Goal: Find contact information: Find contact information

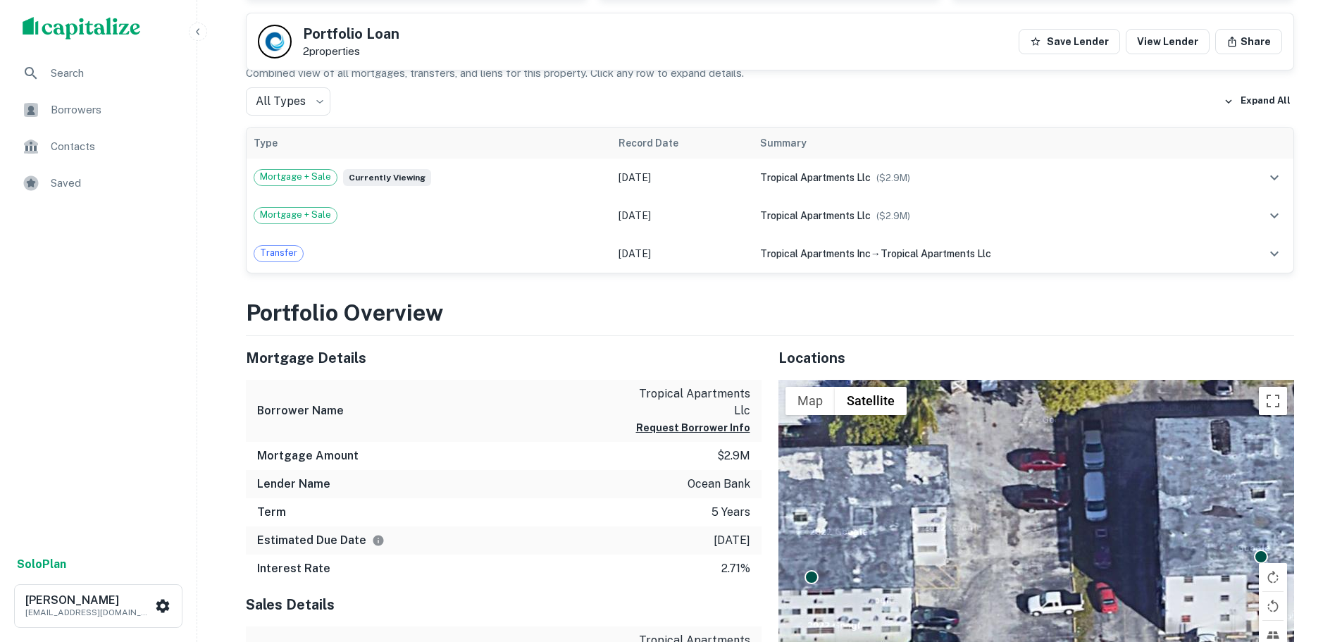
scroll to position [282, 0]
click at [712, 419] on button "Request Borrower Info" at bounding box center [693, 427] width 114 height 17
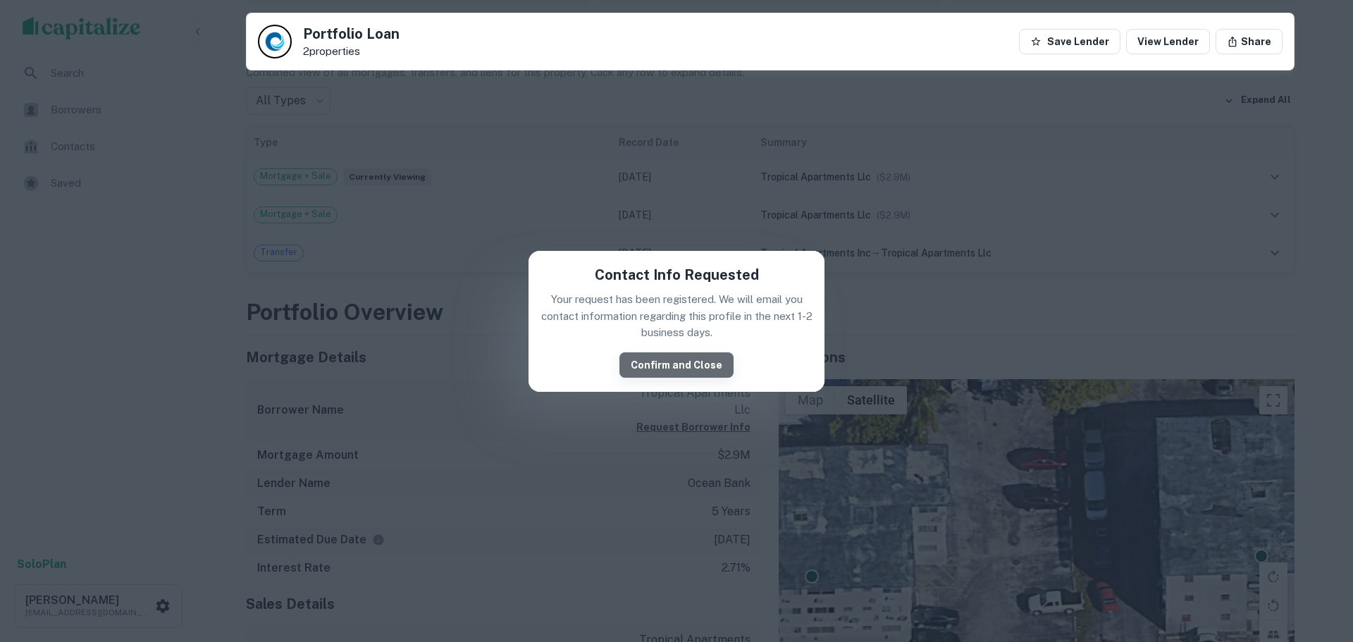
click at [697, 359] on button "Confirm and Close" at bounding box center [676, 364] width 114 height 25
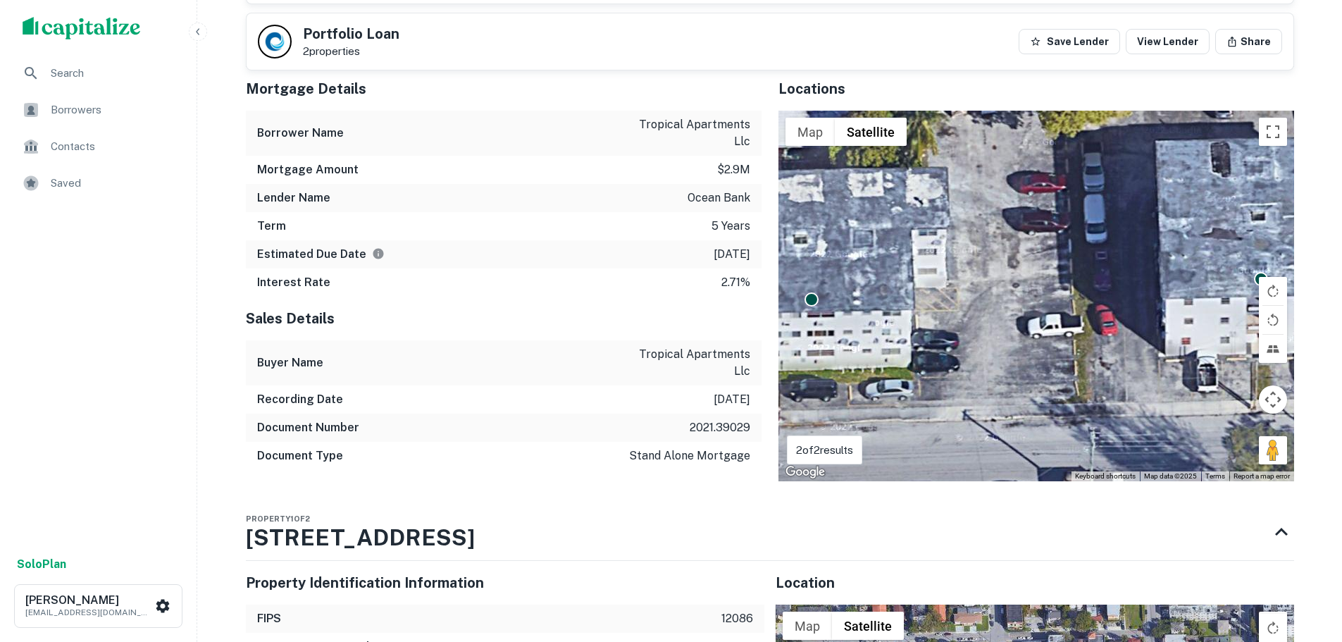
scroll to position [1128, 0]
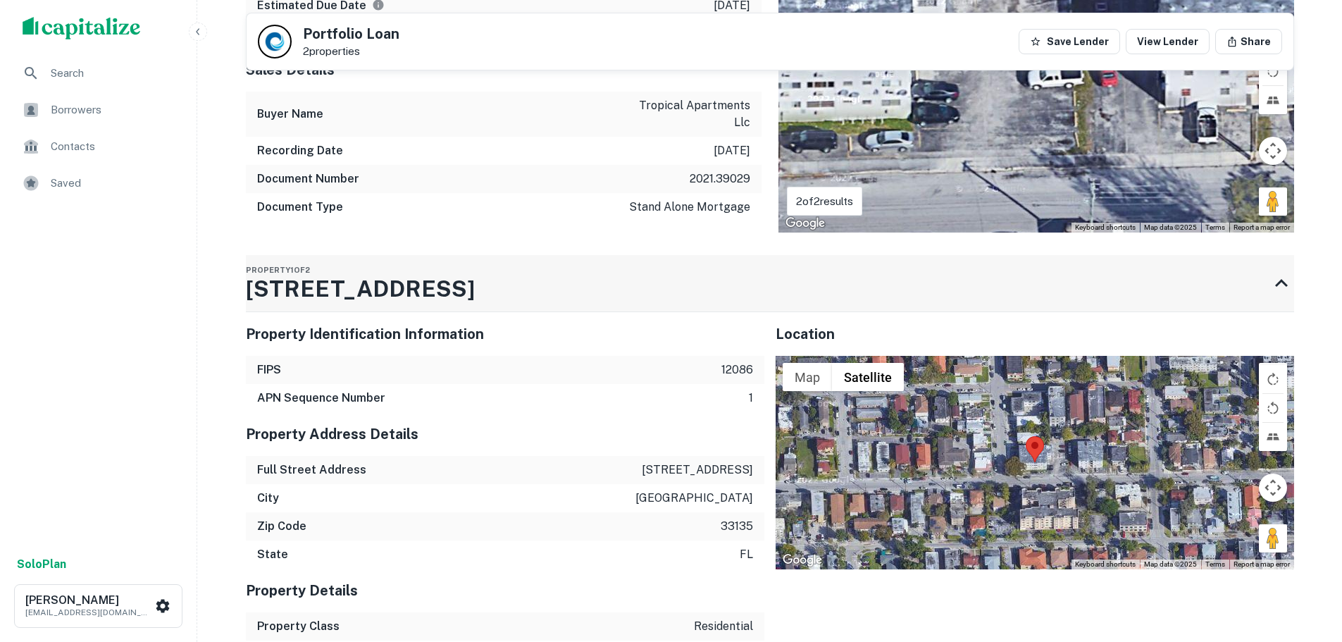
click at [424, 272] on h3 "[STREET_ADDRESS]" at bounding box center [360, 289] width 229 height 34
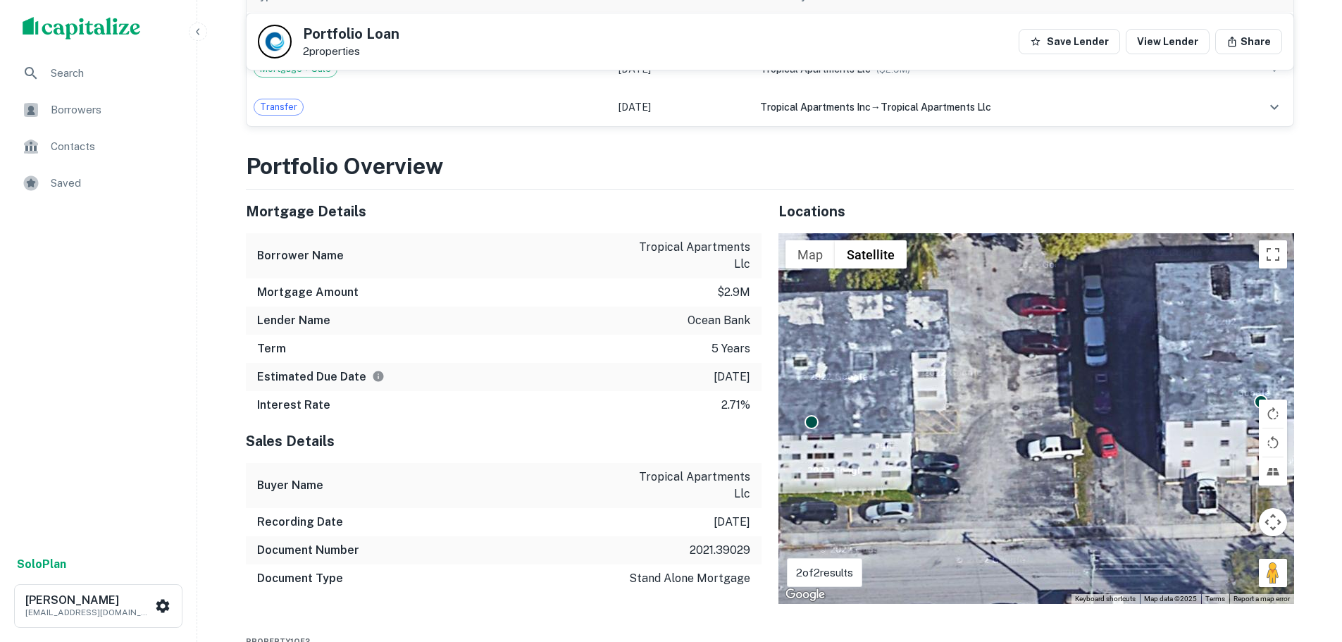
scroll to position [758, 0]
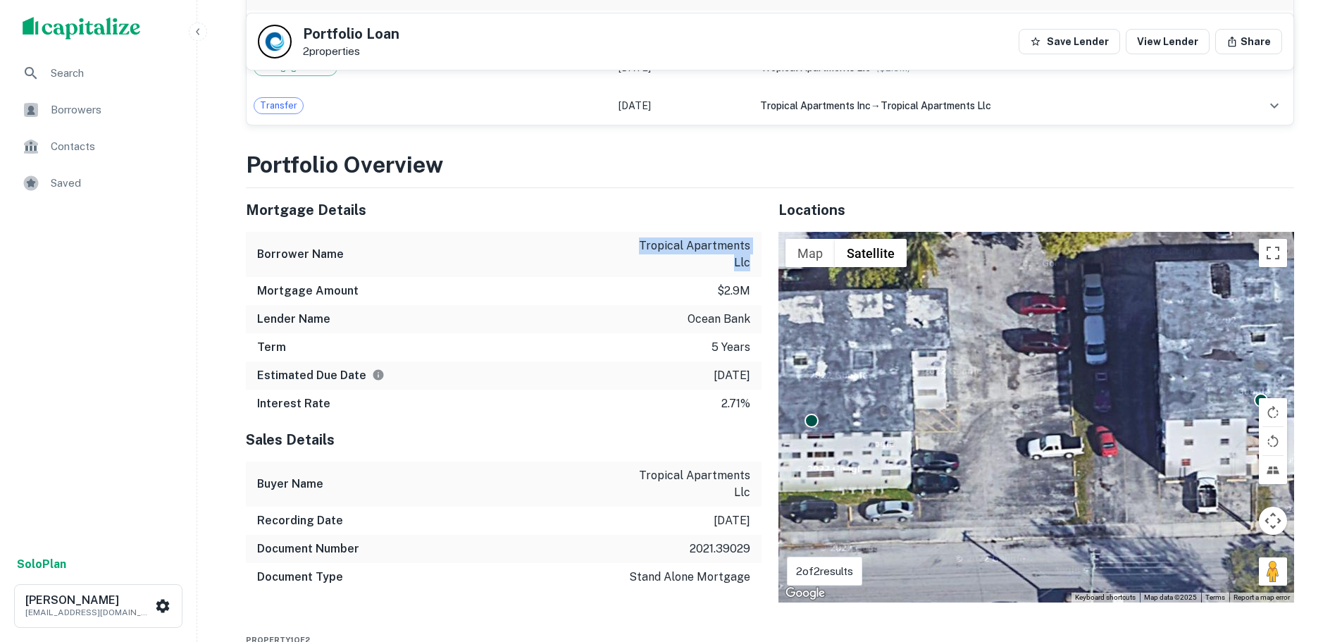
drag, startPoint x: 626, startPoint y: 244, endPoint x: 751, endPoint y: 244, distance: 124.0
click at [751, 244] on div "Borrower Name tropical apartments llc" at bounding box center [504, 254] width 516 height 45
copy p "tropical apartments llc"
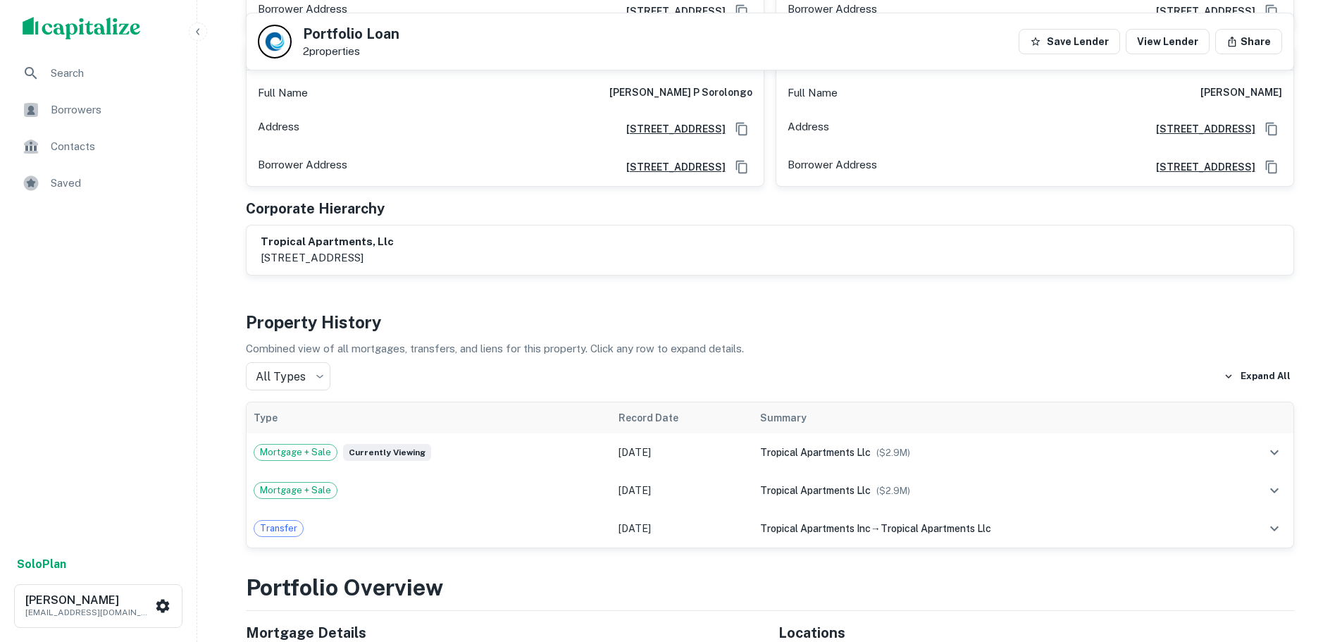
scroll to position [0, 0]
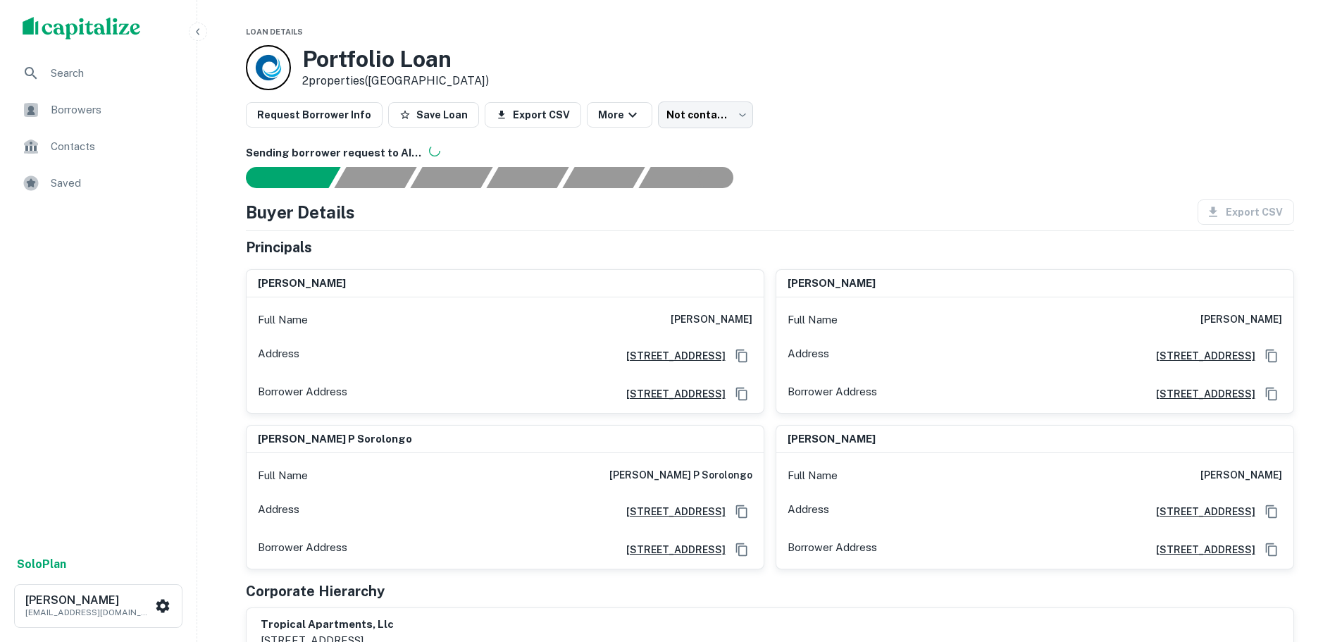
drag, startPoint x: 669, startPoint y: 316, endPoint x: 753, endPoint y: 321, distance: 83.3
click at [753, 321] on div "Full Name [PERSON_NAME]" at bounding box center [505, 320] width 517 height 34
copy h6 "[PERSON_NAME]"
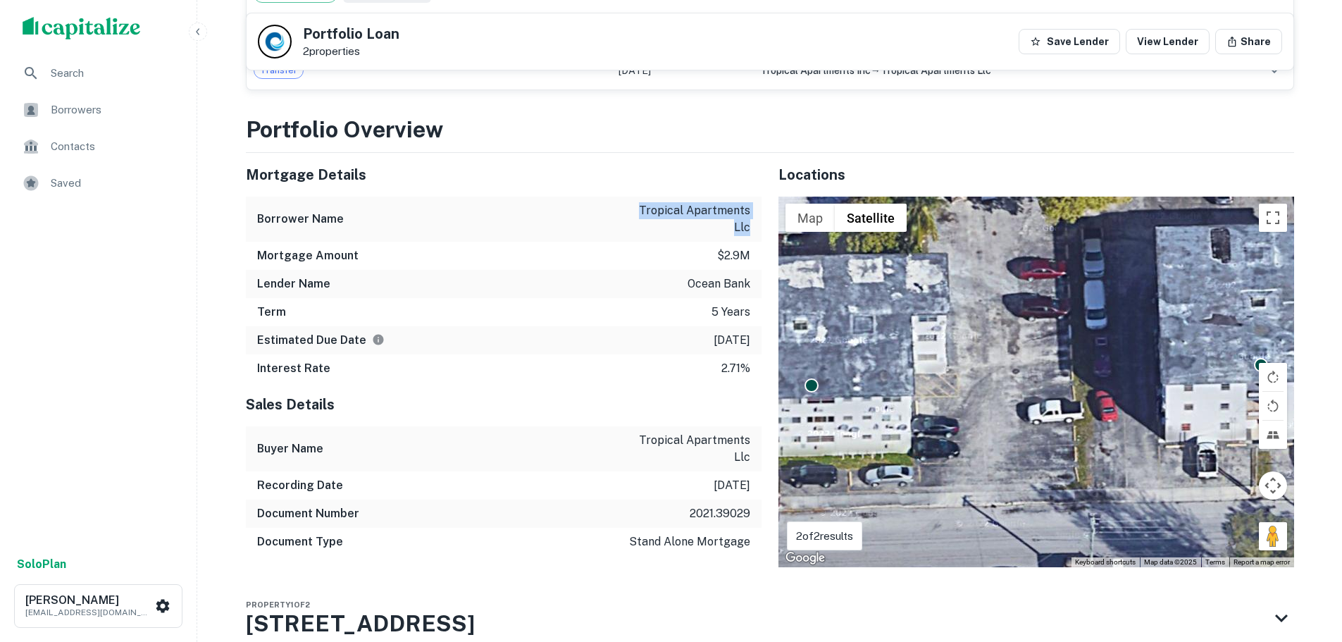
scroll to position [898, 0]
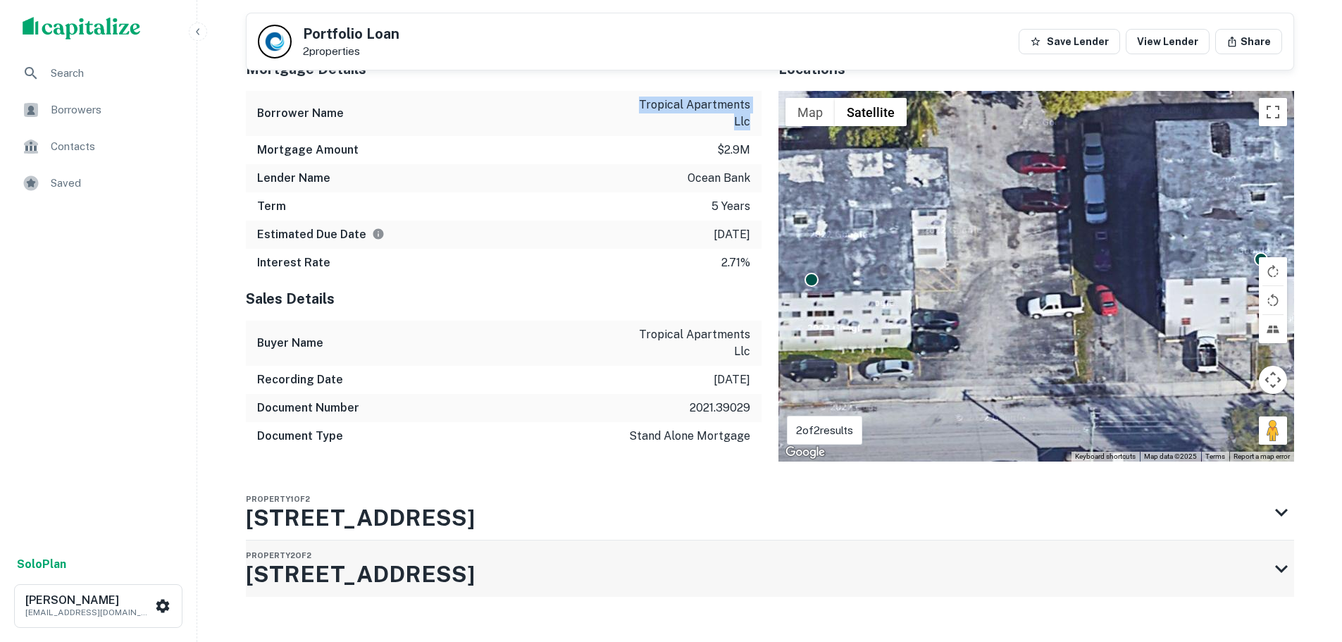
drag, startPoint x: 247, startPoint y: 541, endPoint x: 370, endPoint y: 545, distance: 123.4
click at [370, 557] on h3 "[STREET_ADDRESS]" at bounding box center [360, 574] width 229 height 34
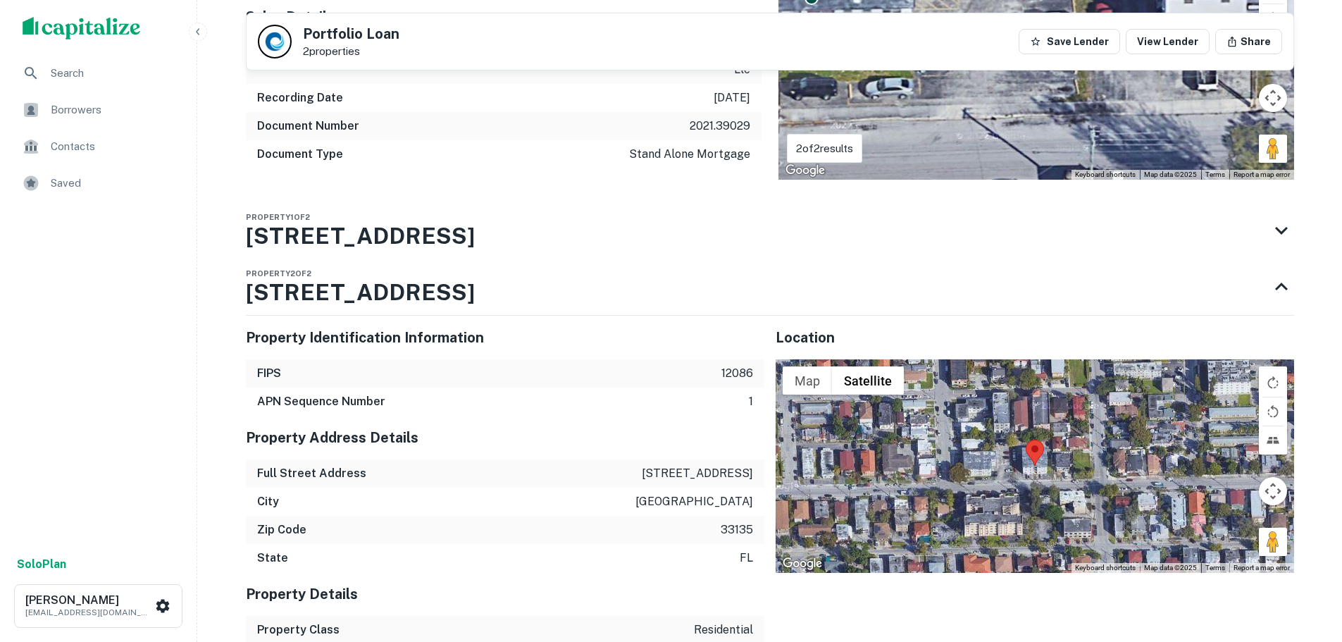
scroll to position [1251, 0]
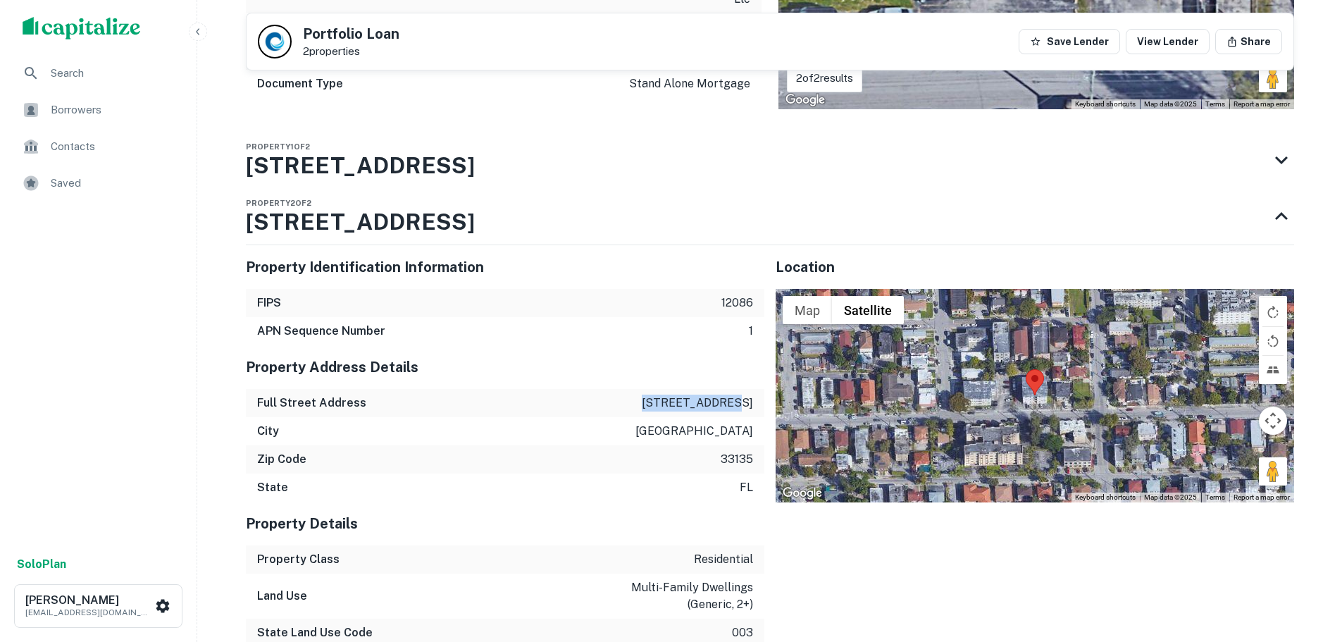
drag, startPoint x: 668, startPoint y: 369, endPoint x: 752, endPoint y: 369, distance: 83.9
click at [752, 389] on div "Full Street Address [STREET_ADDRESS]" at bounding box center [505, 403] width 519 height 28
copy p "[STREET_ADDRESS]"
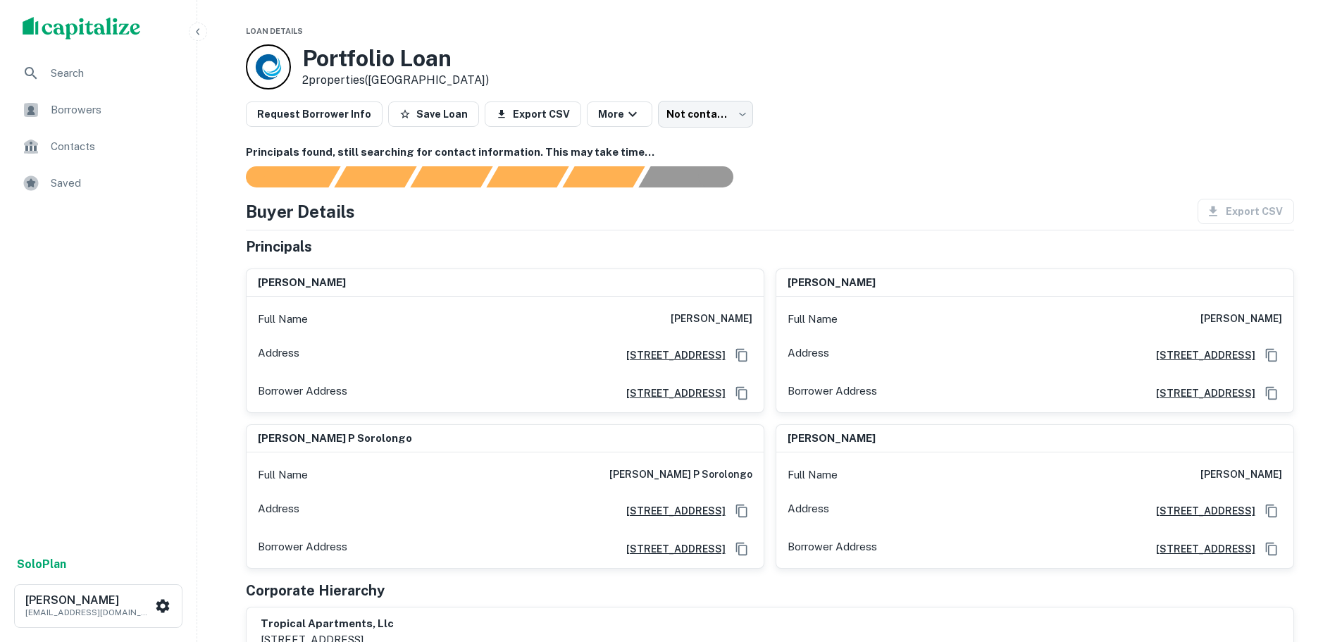
scroll to position [0, 0]
click at [704, 121] on body "Search Borrowers Contacts Saved Solo Plan [PERSON_NAME] [PERSON_NAME][EMAIL_ADD…" at bounding box center [671, 321] width 1342 height 642
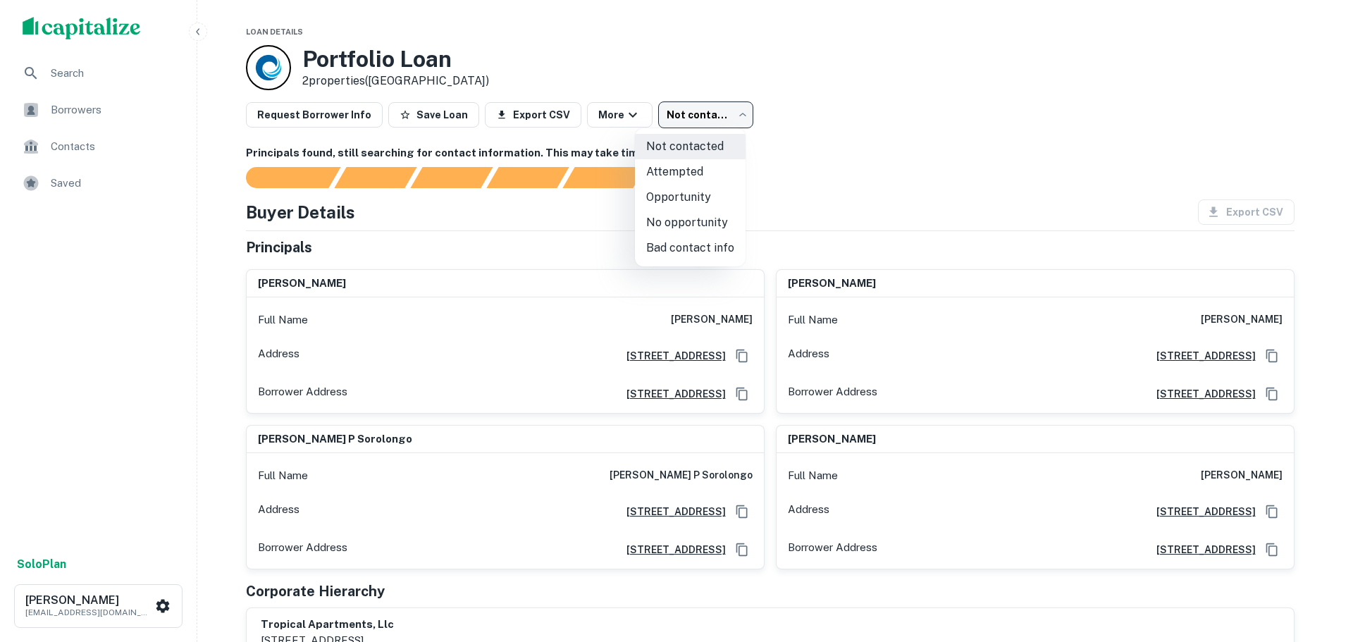
click at [708, 116] on div at bounding box center [676, 321] width 1353 height 642
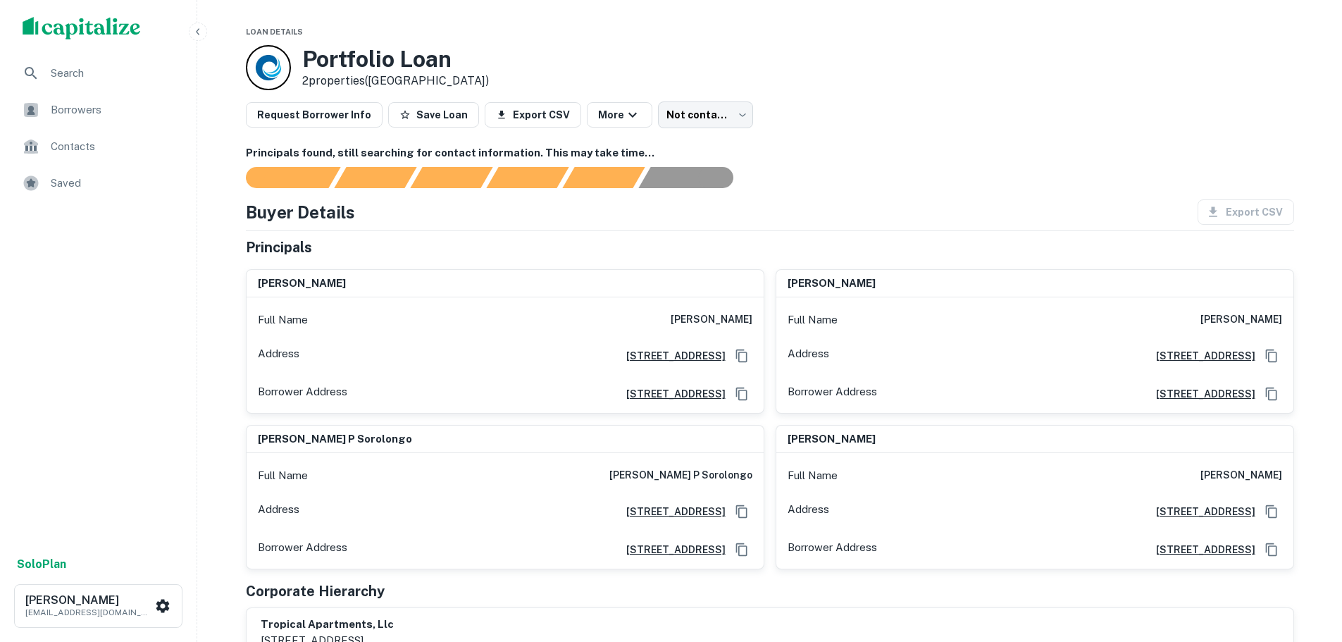
click at [884, 117] on div "Request Borrower Info Save Loan Export CSV More Not contacted **** ​" at bounding box center [770, 114] width 1049 height 27
click at [748, 398] on icon "Copy Address" at bounding box center [742, 394] width 14 height 14
drag, startPoint x: 352, startPoint y: 283, endPoint x: 247, endPoint y: 289, distance: 105.2
click at [247, 289] on div "[PERSON_NAME]" at bounding box center [505, 284] width 517 height 28
copy h6 "[PERSON_NAME]"
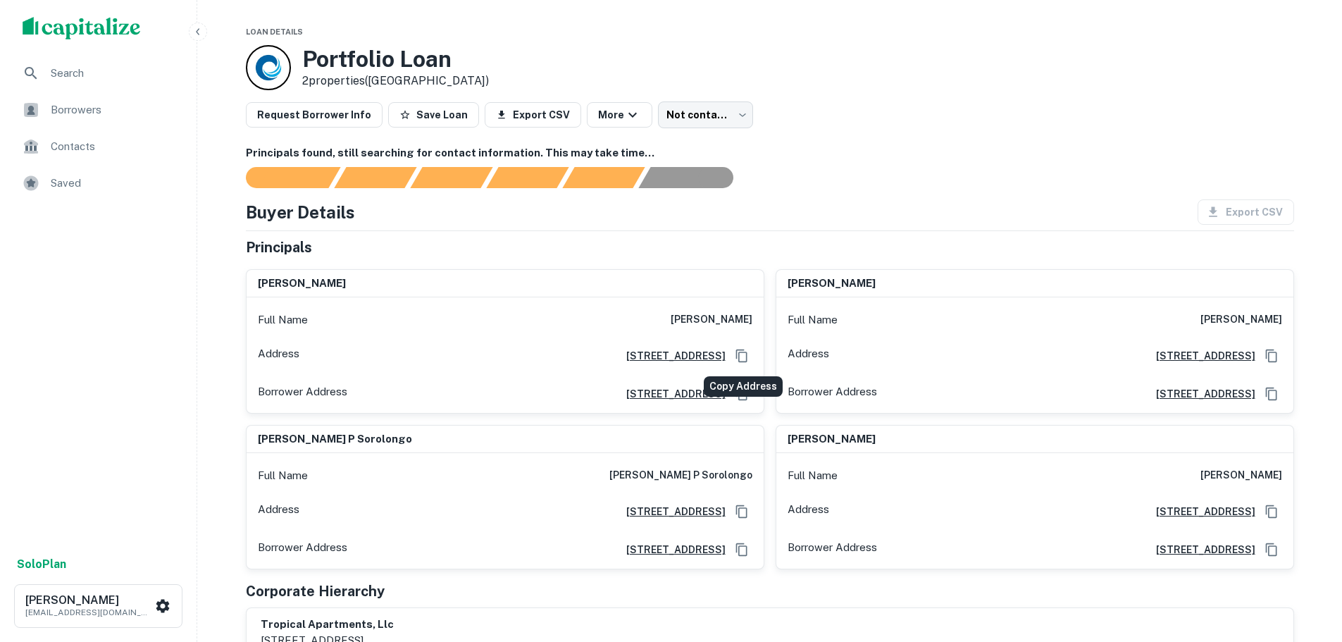
click at [743, 360] on icon "Copy Address" at bounding box center [742, 356] width 14 height 14
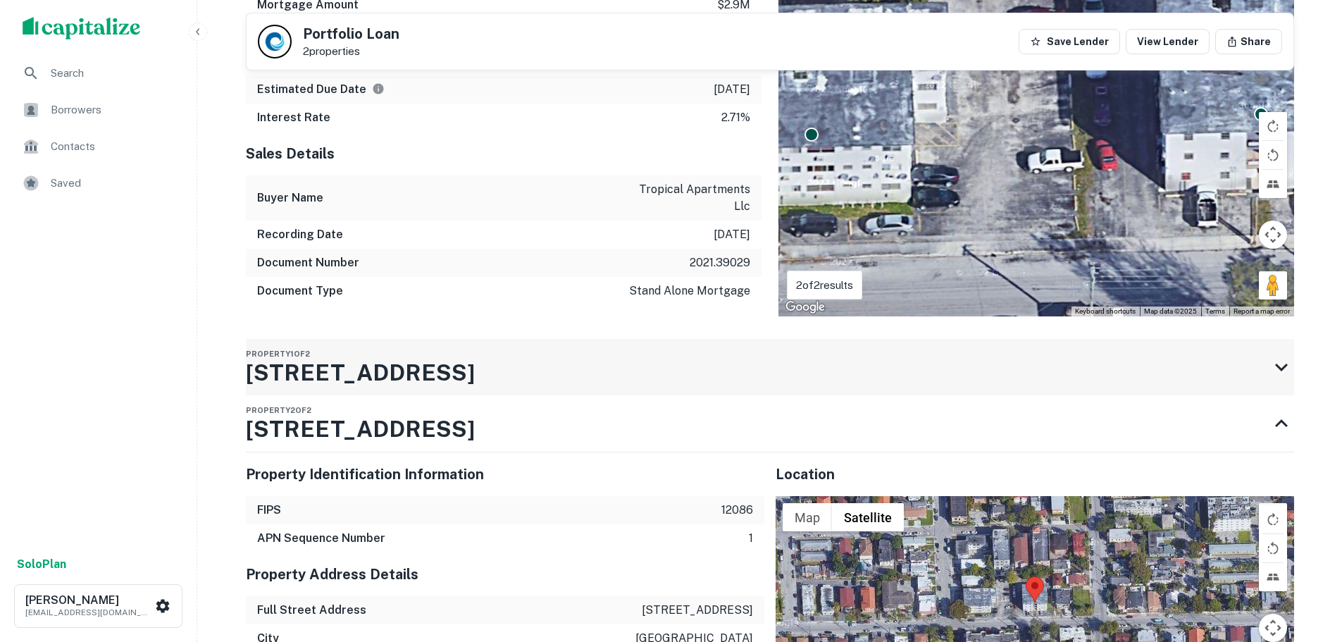
scroll to position [1057, 0]
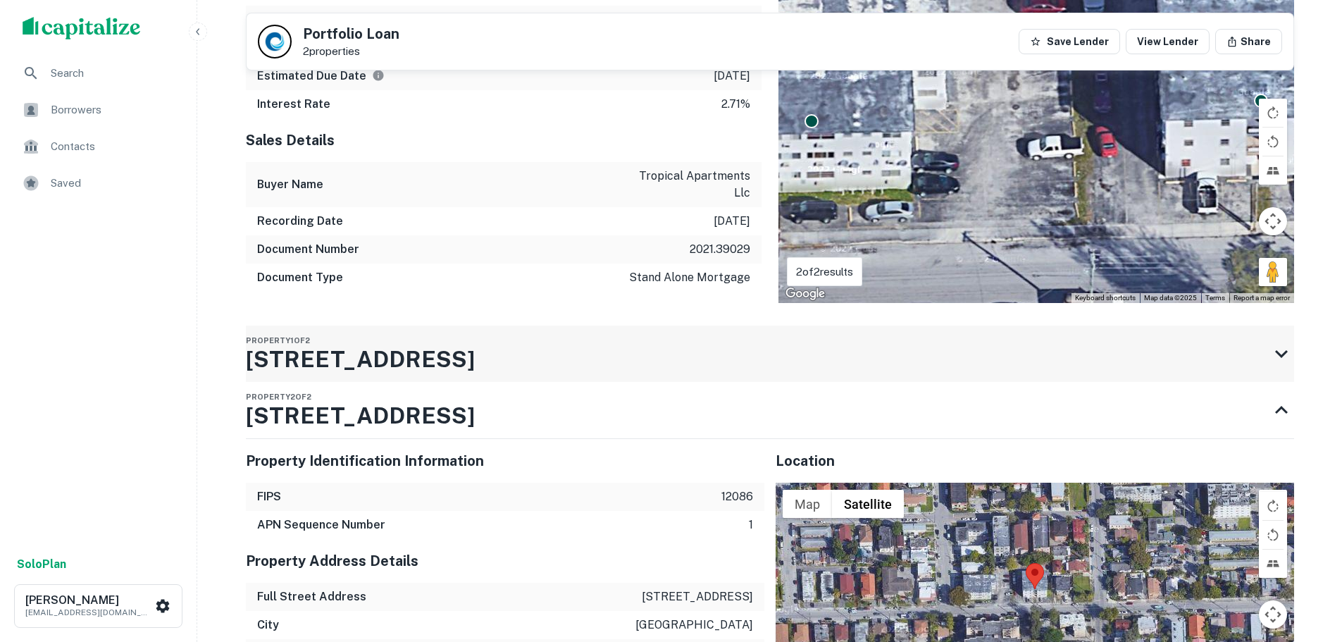
click at [474, 326] on div "Property 1 of 2 [STREET_ADDRESS]" at bounding box center [757, 354] width 1023 height 56
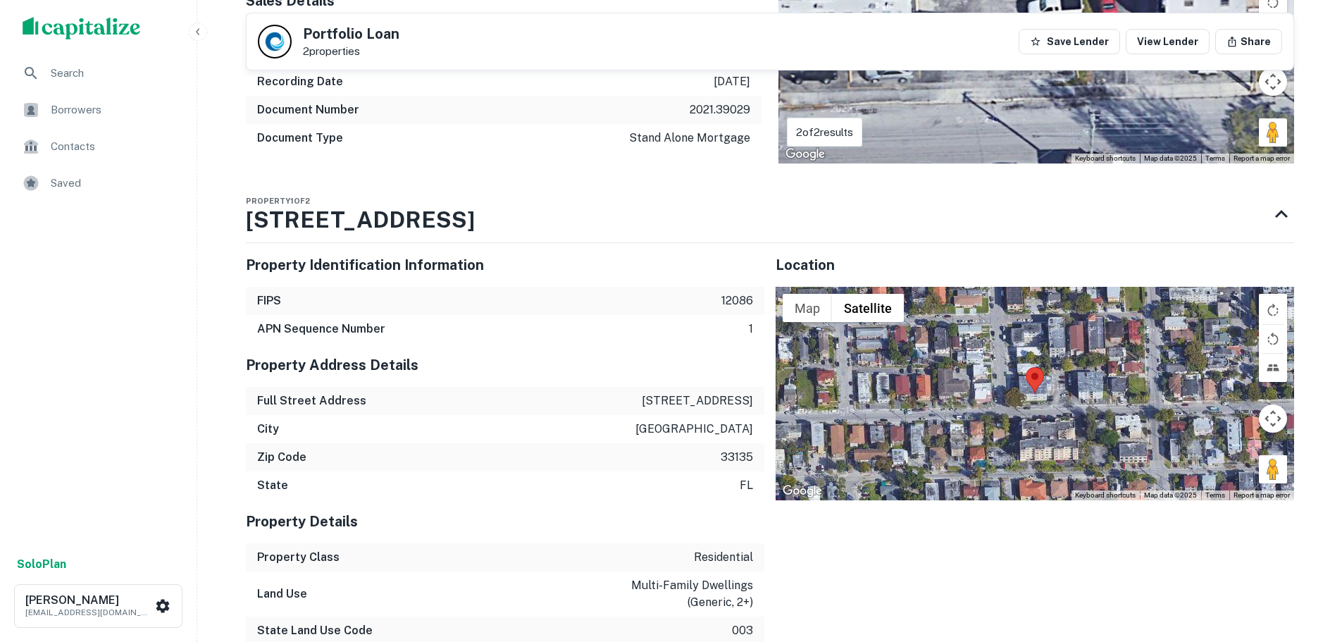
scroll to position [1198, 0]
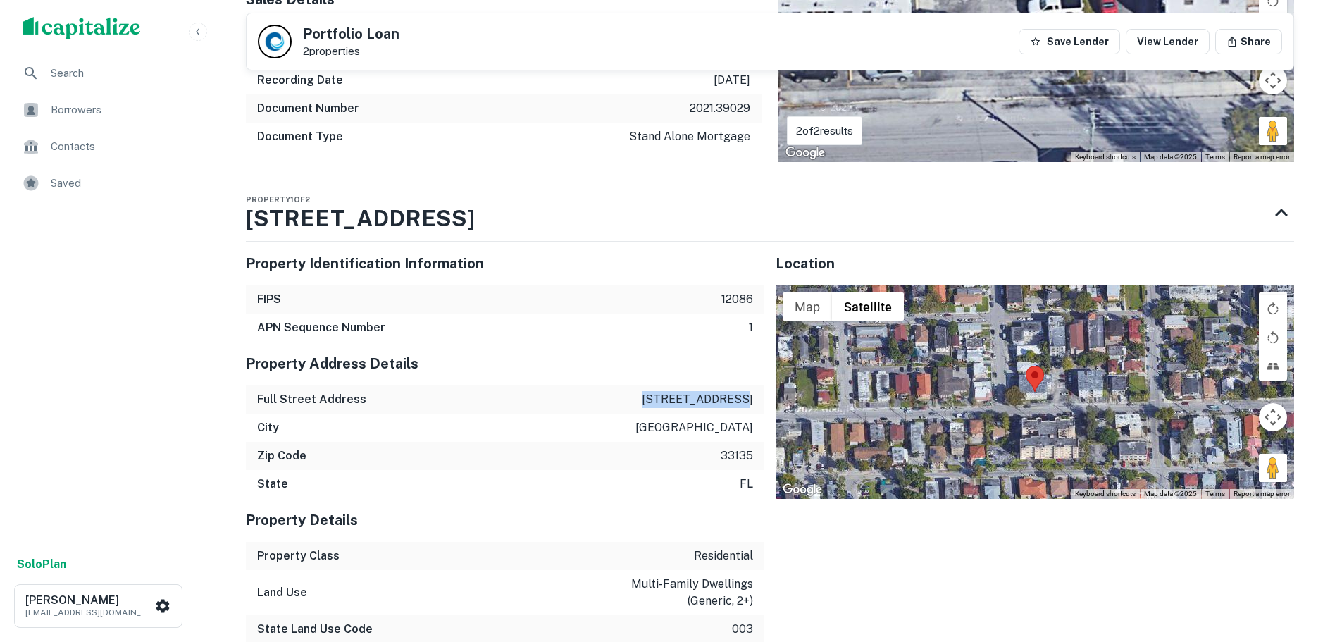
drag, startPoint x: 665, startPoint y: 366, endPoint x: 753, endPoint y: 364, distance: 88.1
click at [753, 385] on div "Full Street Address [STREET_ADDRESS]" at bounding box center [505, 399] width 519 height 28
copy p "[STREET_ADDRESS]"
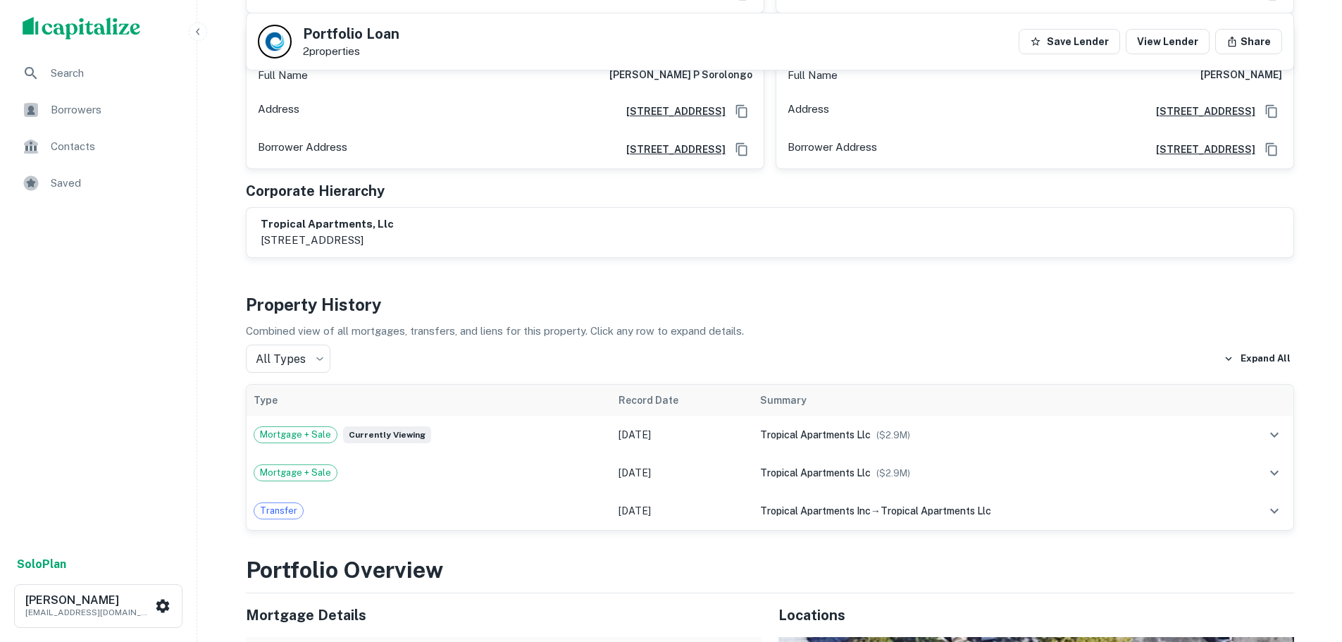
scroll to position [0, 0]
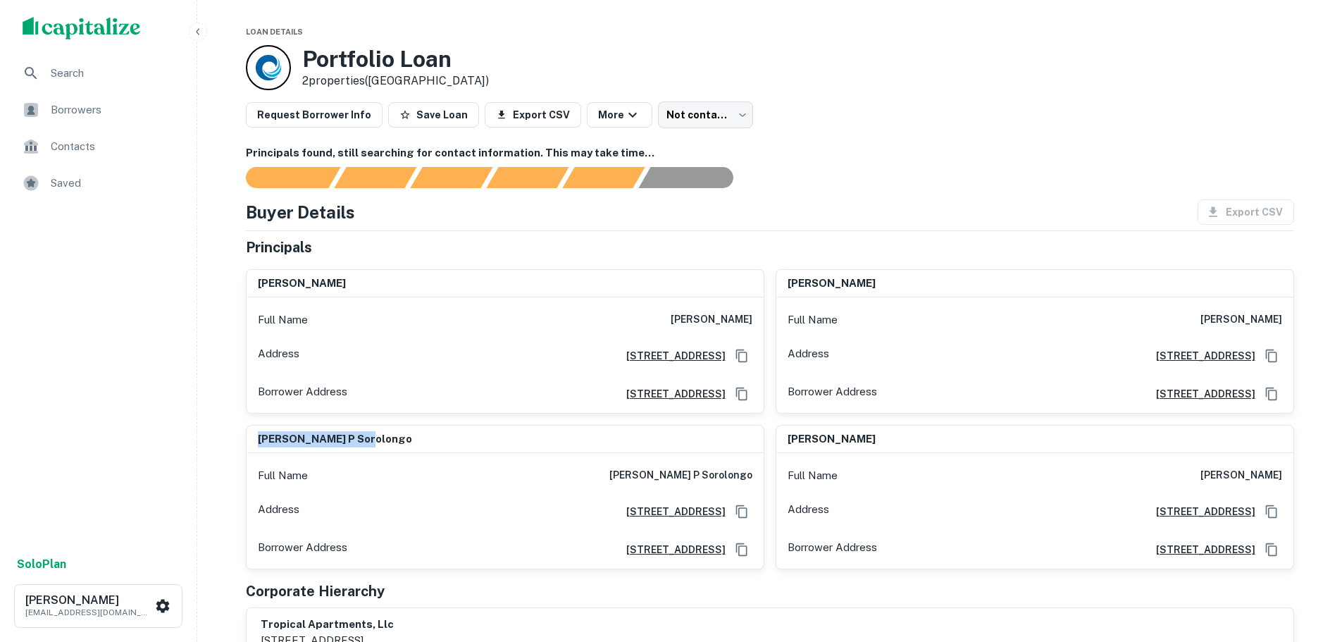
drag, startPoint x: 363, startPoint y: 438, endPoint x: 235, endPoint y: 436, distance: 127.6
click at [235, 436] on div "caridad p sorolongo Full Name caridad p sorolongo Address 8370 Sw 2 Street, Mia…" at bounding box center [500, 492] width 530 height 156
copy h6 "[PERSON_NAME] p sorolongo"
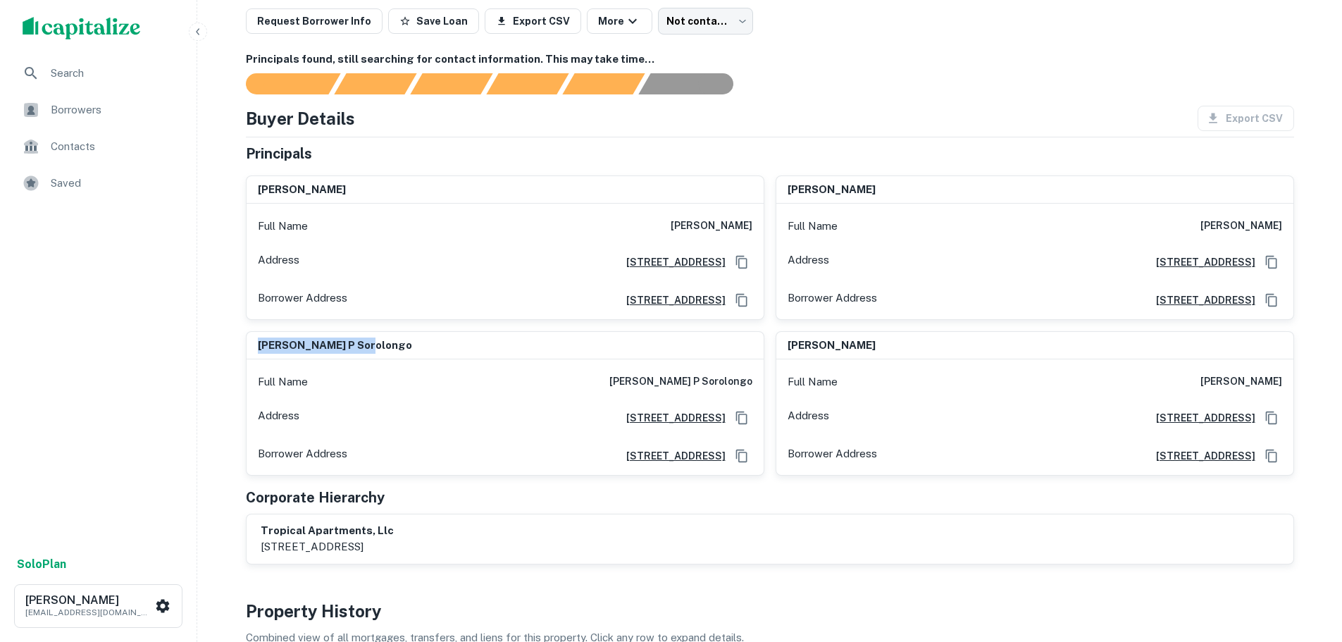
scroll to position [70, 0]
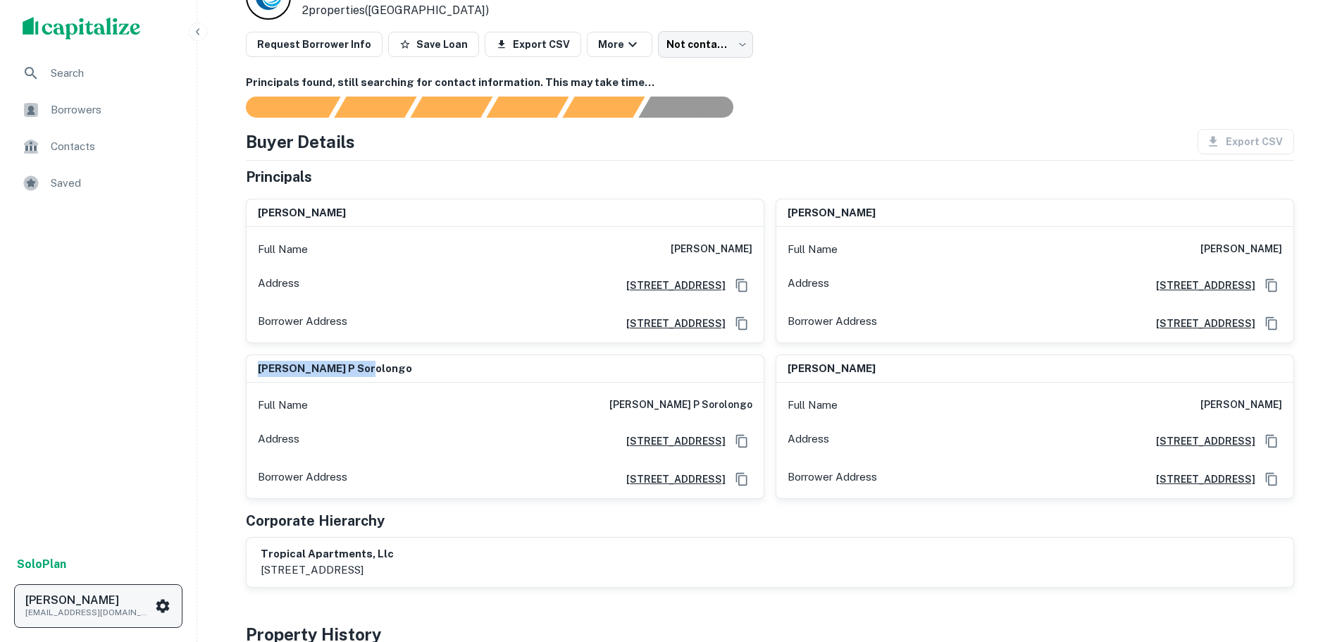
click at [79, 595] on h6 "[PERSON_NAME]" at bounding box center [88, 600] width 127 height 11
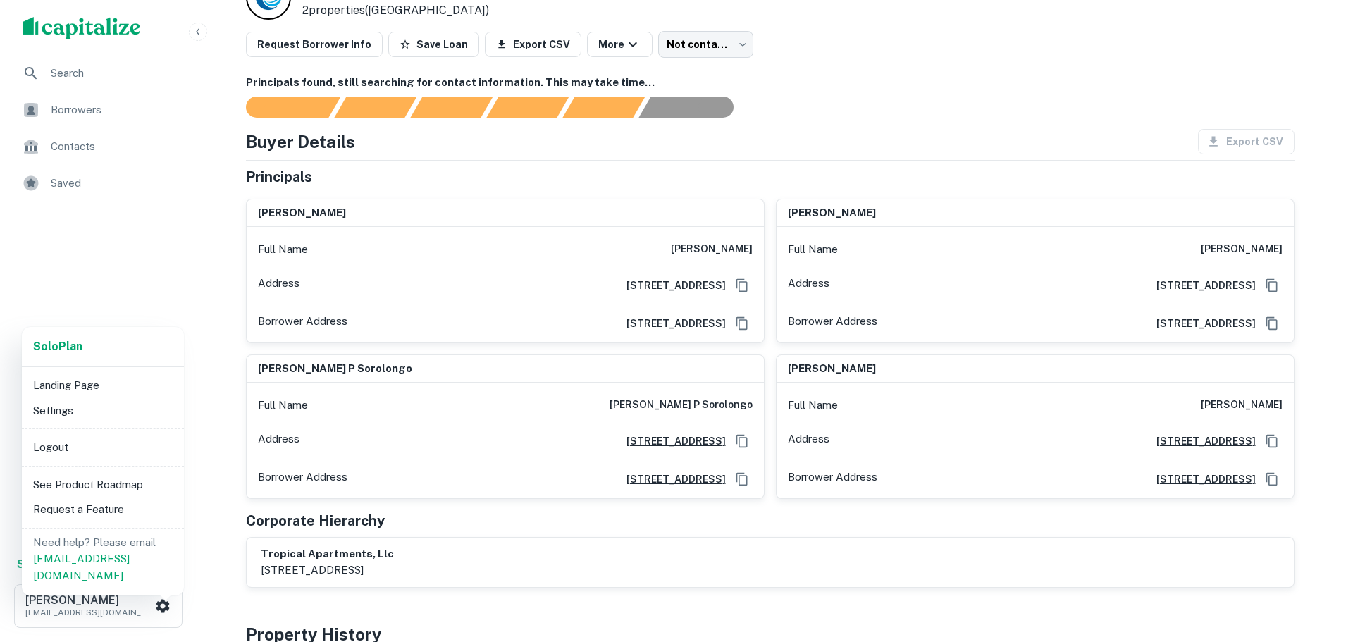
click at [215, 405] on div at bounding box center [676, 321] width 1353 height 642
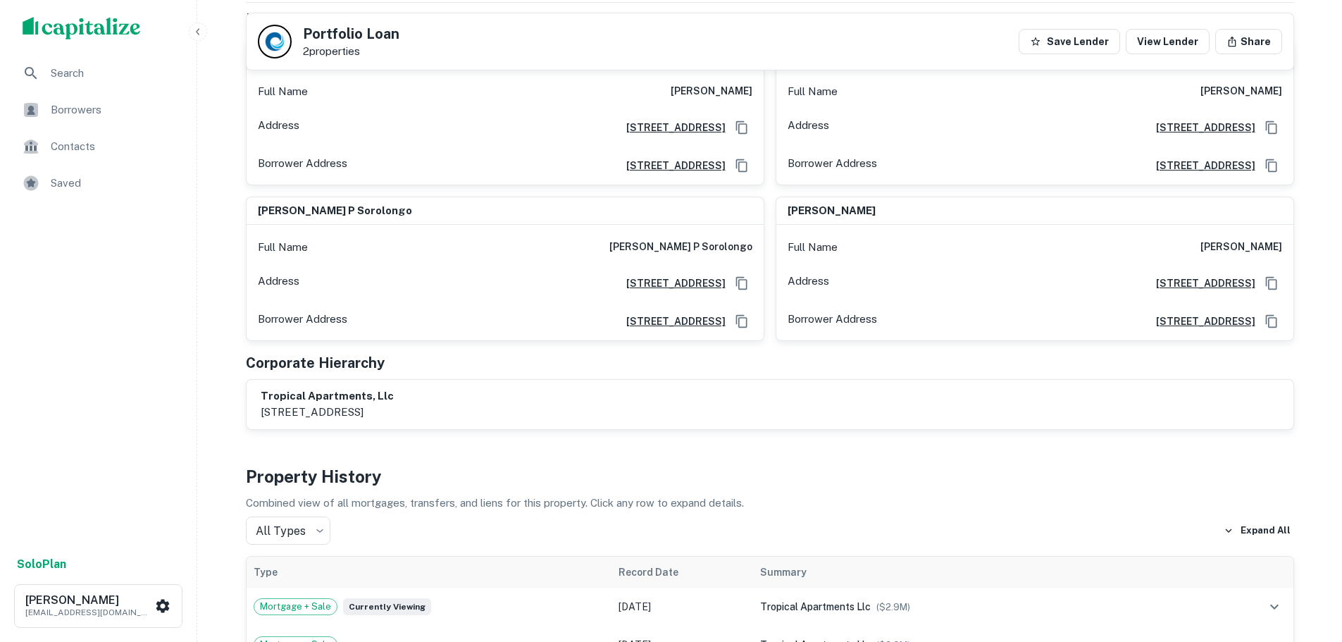
scroll to position [0, 0]
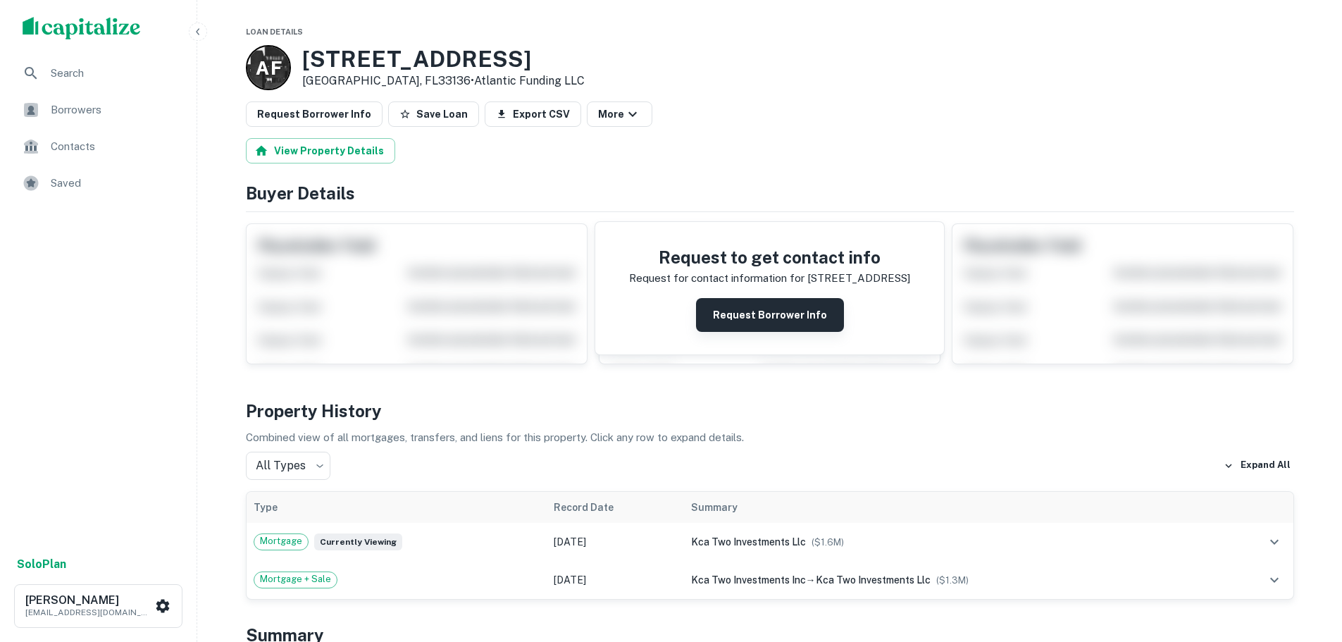
click at [753, 323] on button "Request Borrower Info" at bounding box center [770, 315] width 148 height 34
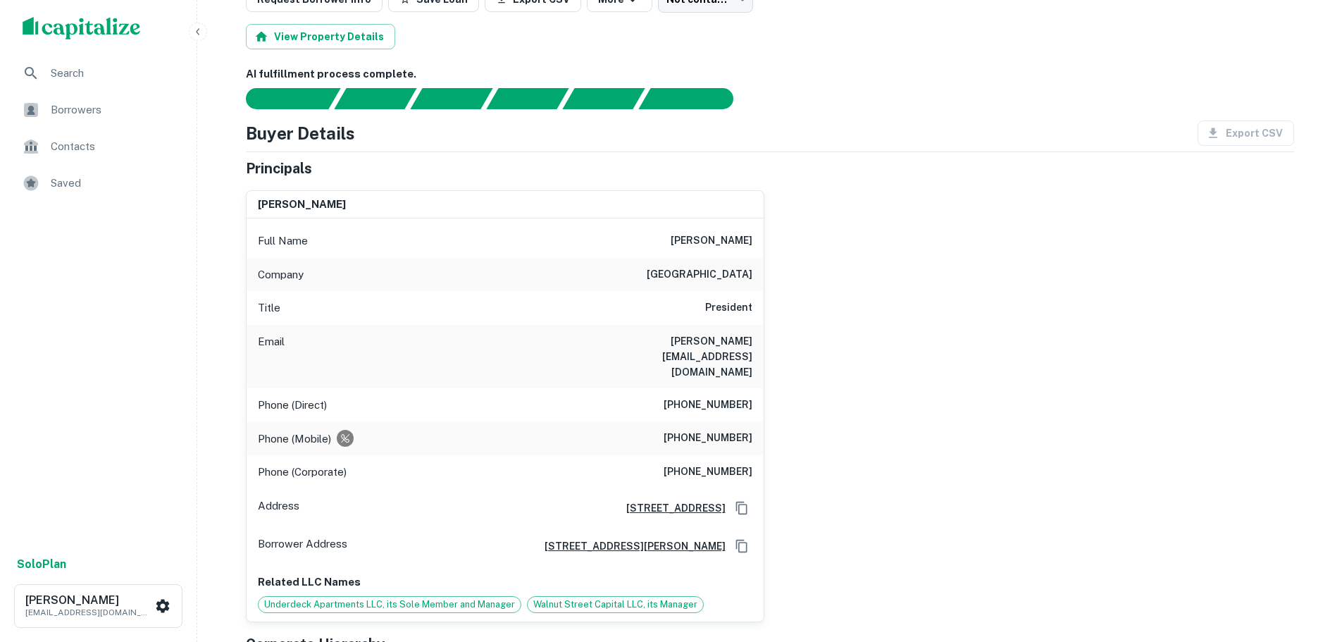
scroll to position [141, 0]
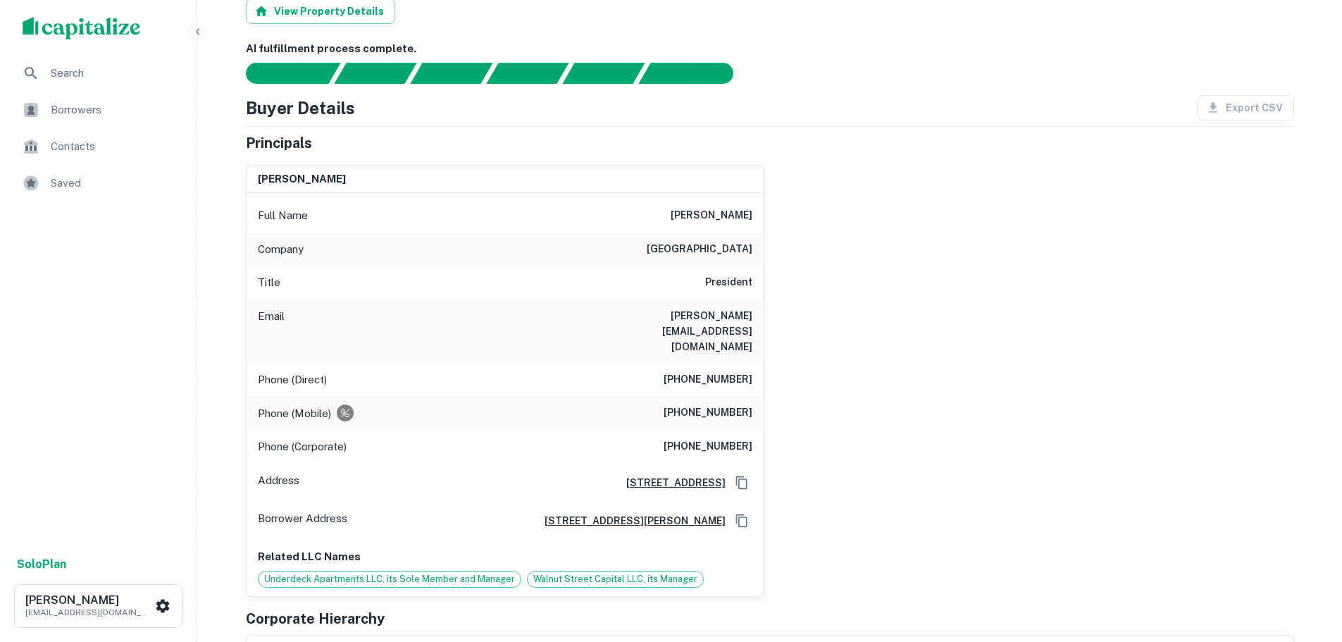
drag, startPoint x: 655, startPoint y: 249, endPoint x: 760, endPoint y: 254, distance: 105.9
click at [760, 254] on div "Company walnut street capital" at bounding box center [505, 250] width 517 height 34
copy h6 "walnut street capital"
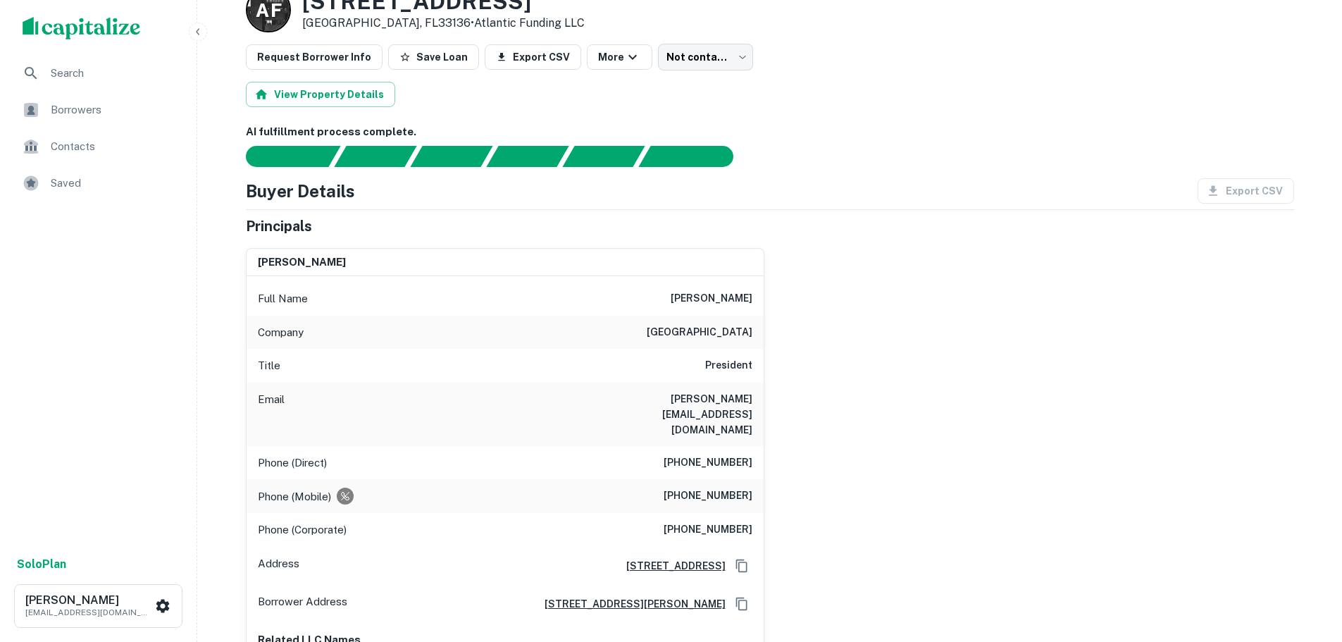
scroll to position [0, 0]
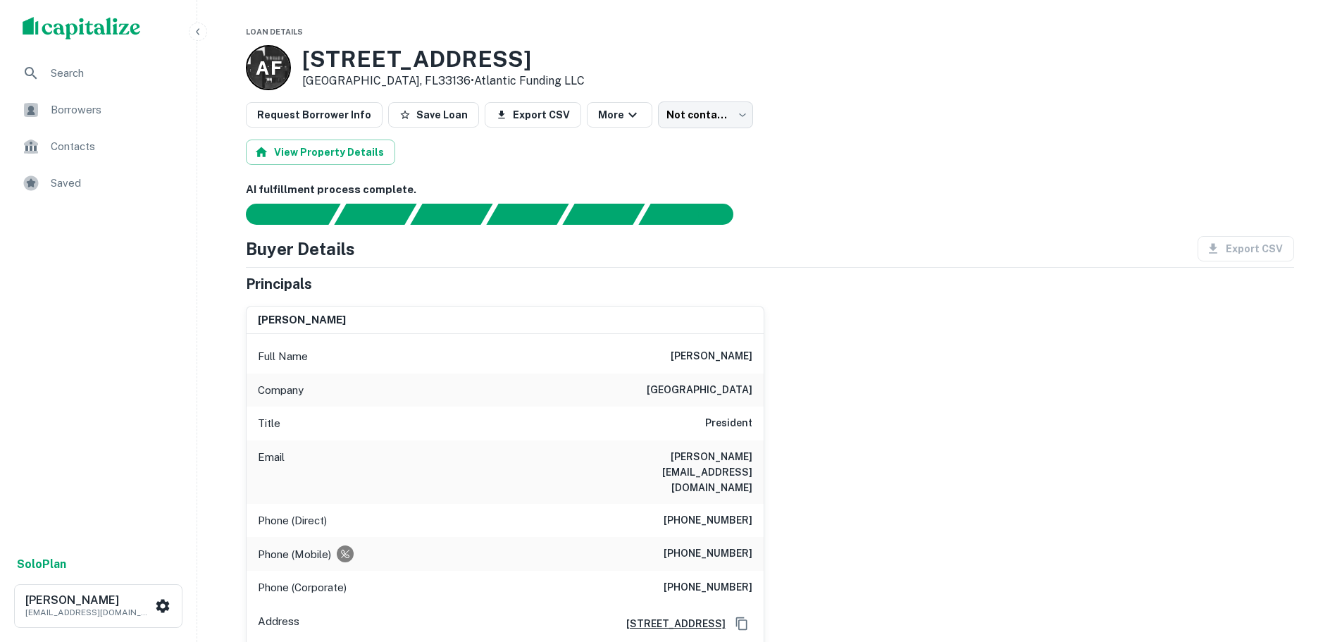
drag, startPoint x: 646, startPoint y: 356, endPoint x: 762, endPoint y: 355, distance: 115.6
click at [762, 355] on div "Full Name arthur w. bartholomew" at bounding box center [505, 357] width 517 height 34
copy h6 "arthur w. bartholomew"
click at [687, 512] on h6 "(954) 271-2934" at bounding box center [708, 520] width 89 height 17
drag, startPoint x: 751, startPoint y: 490, endPoint x: 670, endPoint y: 490, distance: 81.0
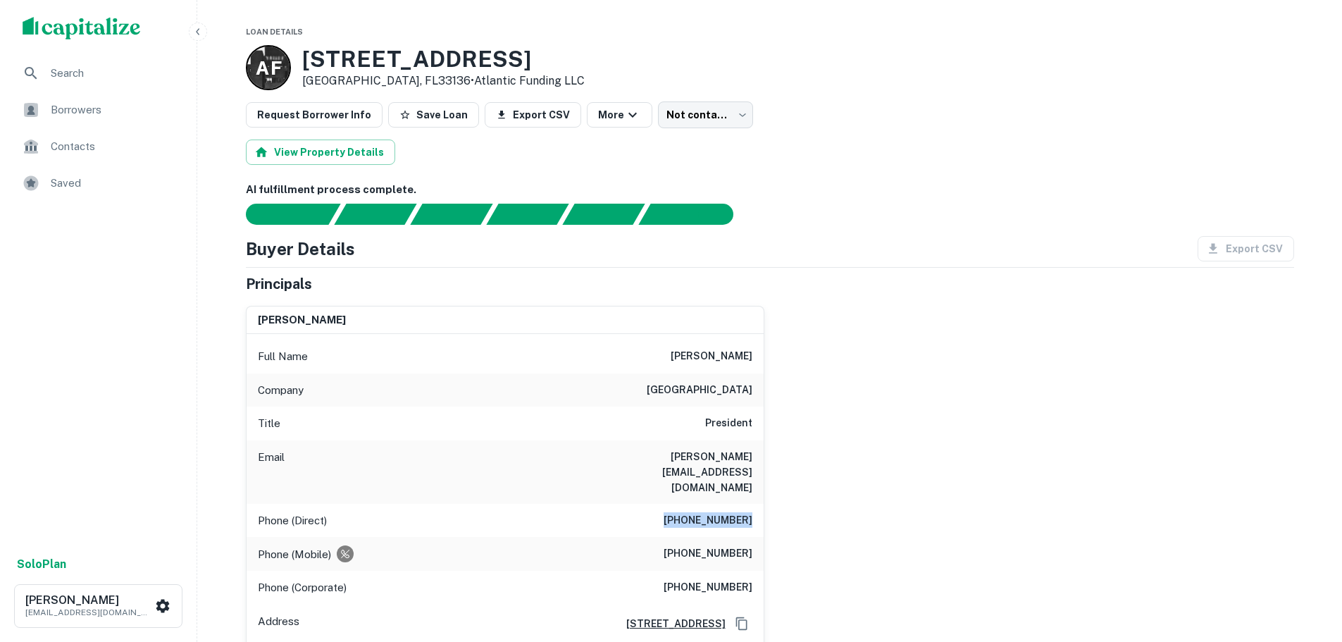
click at [670, 512] on h6 "(954) 271-2934" at bounding box center [708, 520] width 89 height 17
copy h6 "(954) 271-2934"
drag, startPoint x: 676, startPoint y: 524, endPoint x: 755, endPoint y: 528, distance: 79.0
click at [755, 537] on div "Phone (Mobile) (305) 434-5235" at bounding box center [505, 554] width 517 height 34
copy h6 "(305) 434-5235"
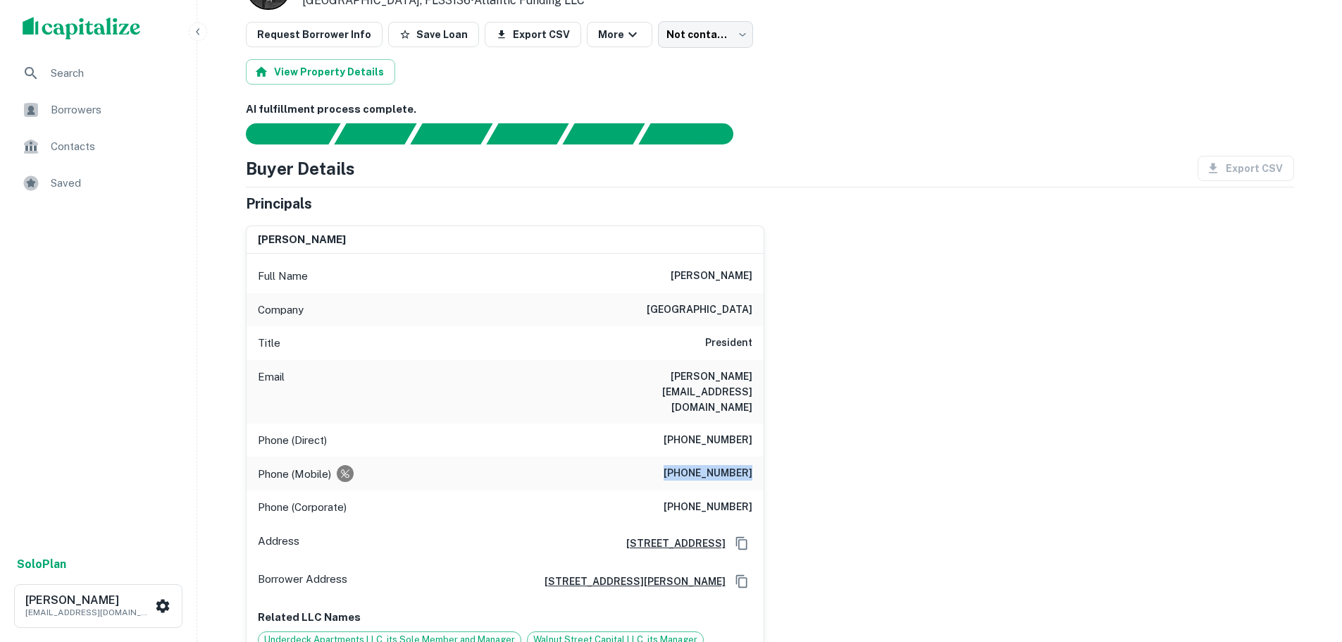
scroll to position [70, 0]
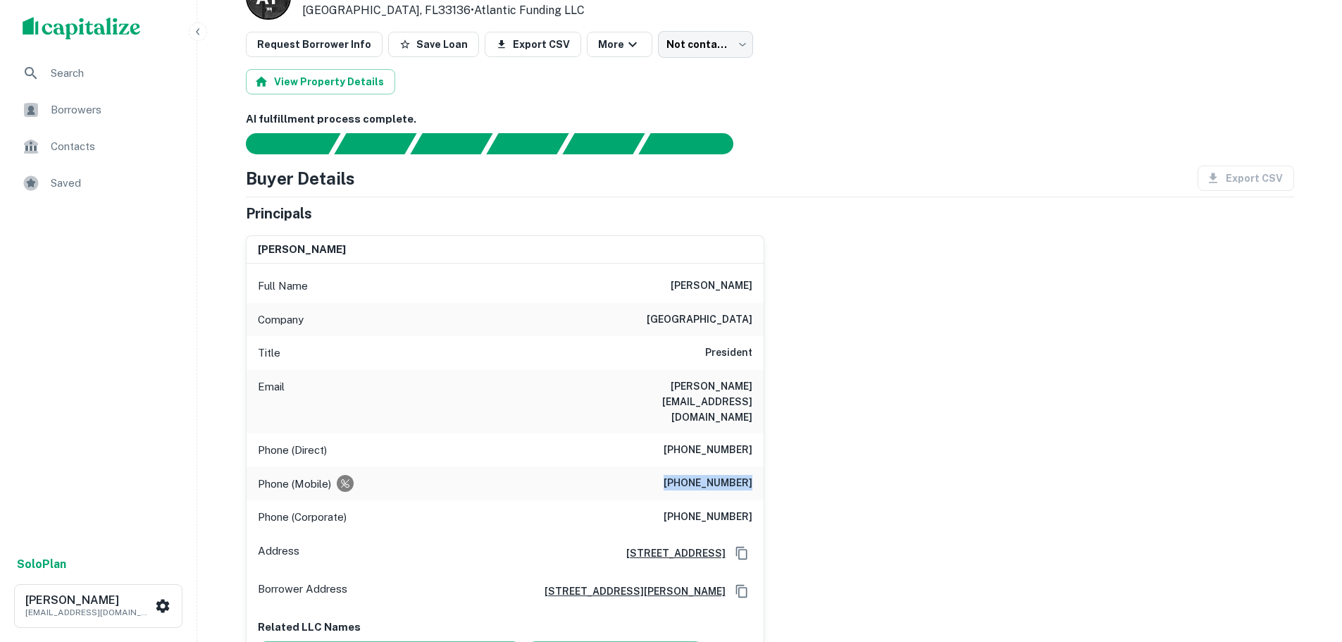
click at [159, 352] on div "Search Borrowers Contacts Saved" at bounding box center [98, 301] width 197 height 491
drag, startPoint x: 678, startPoint y: 484, endPoint x: 756, endPoint y: 486, distance: 78.3
click at [756, 500] on div "Phone (Corporate) (954) 828-0110" at bounding box center [505, 517] width 517 height 34
copy h6 "(954) 828-0110"
drag, startPoint x: 650, startPoint y: 317, endPoint x: 752, endPoint y: 317, distance: 101.5
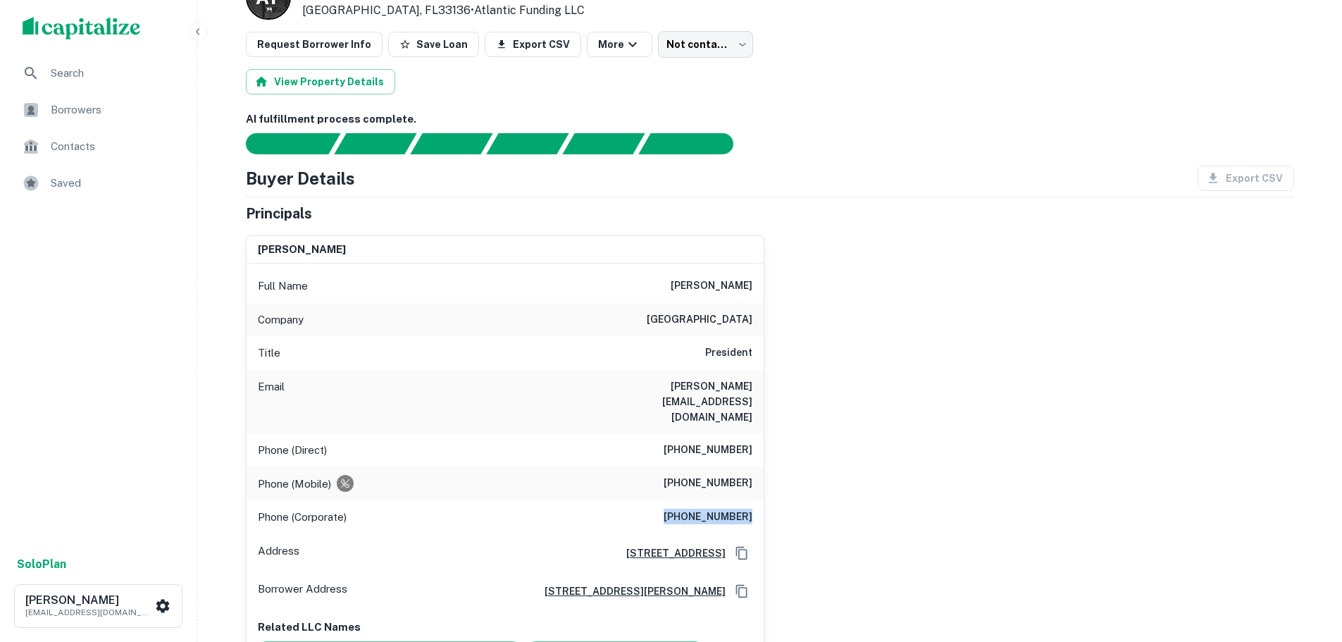
click at [752, 317] on div "Company walnut street capital" at bounding box center [505, 320] width 517 height 34
copy h6 "walnut street capital"
drag, startPoint x: 751, startPoint y: 385, endPoint x: 575, endPoint y: 383, distance: 175.5
click at [575, 383] on div "Email arthur@walnutstreetcapital.com" at bounding box center [505, 401] width 517 height 63
copy h6 "arthur@walnutstreetcapital.com"
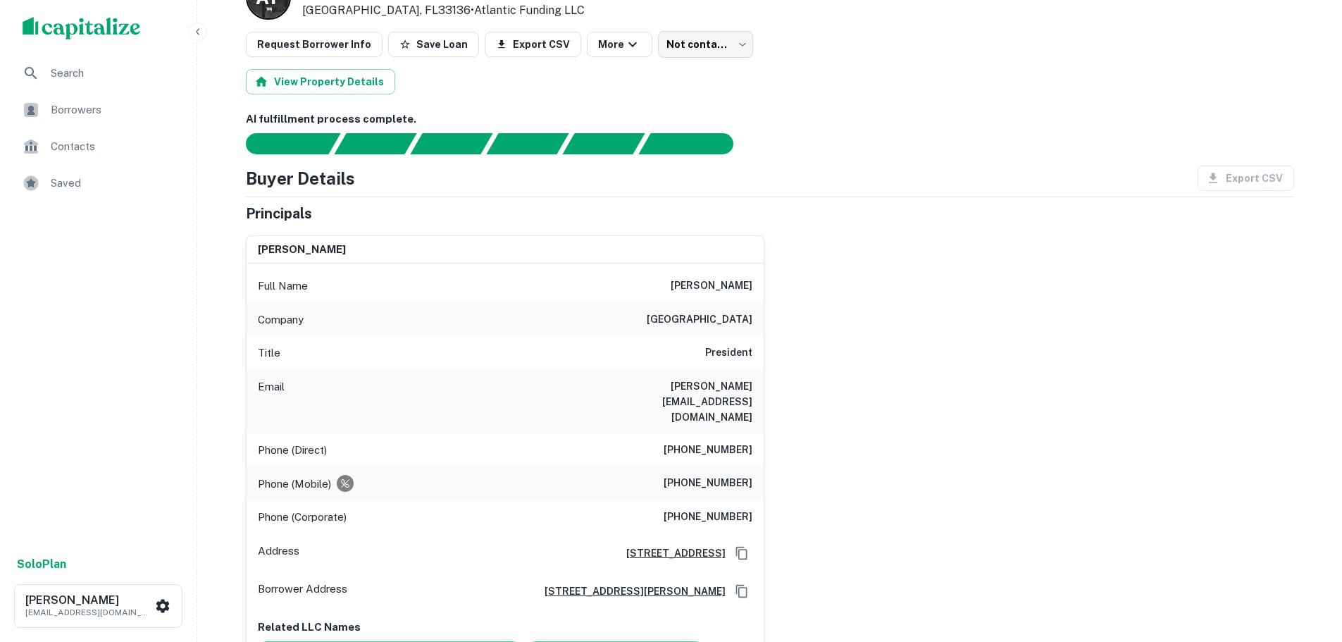
click at [751, 475] on h6 "(305) 434-5235" at bounding box center [708, 483] width 89 height 17
drag, startPoint x: 752, startPoint y: 453, endPoint x: 669, endPoint y: 452, distance: 83.2
click at [669, 475] on h6 "(305) 434-5235" at bounding box center [708, 483] width 89 height 17
copy h6 "(305) 434-5235"
drag, startPoint x: 755, startPoint y: 485, endPoint x: 671, endPoint y: 486, distance: 83.9
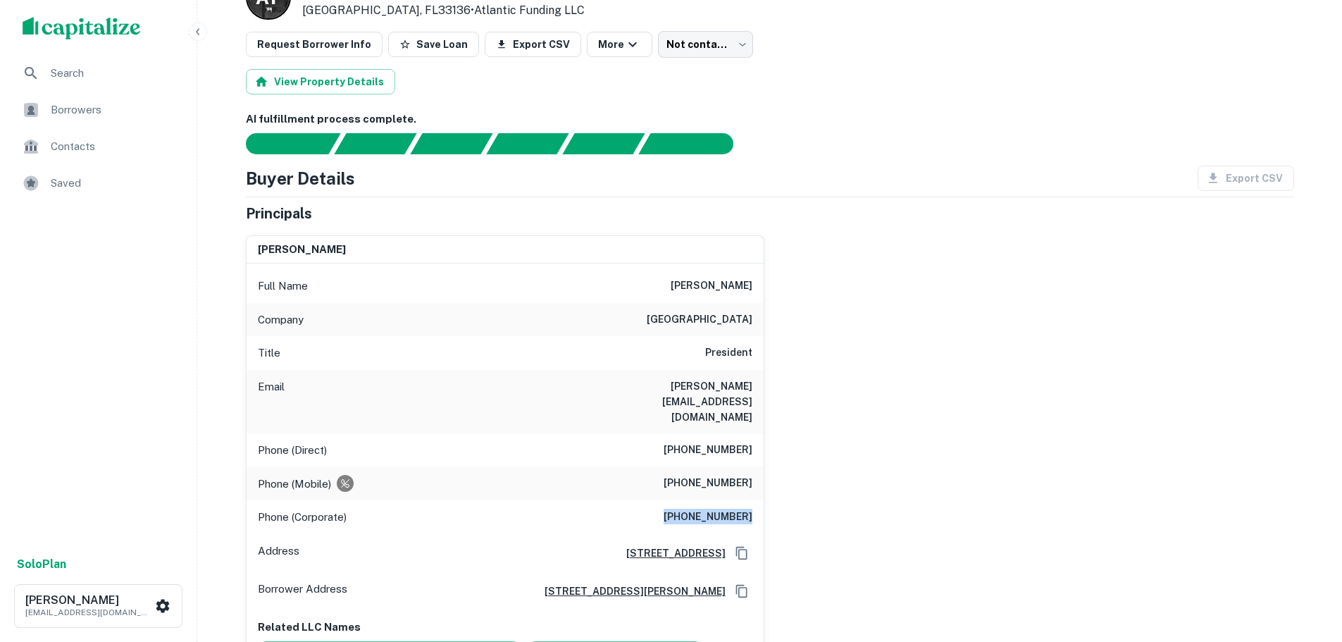
click at [671, 500] on div "Phone (Corporate) (954) 828-0110" at bounding box center [505, 517] width 517 height 34
copy h6 "(954) 828-0110"
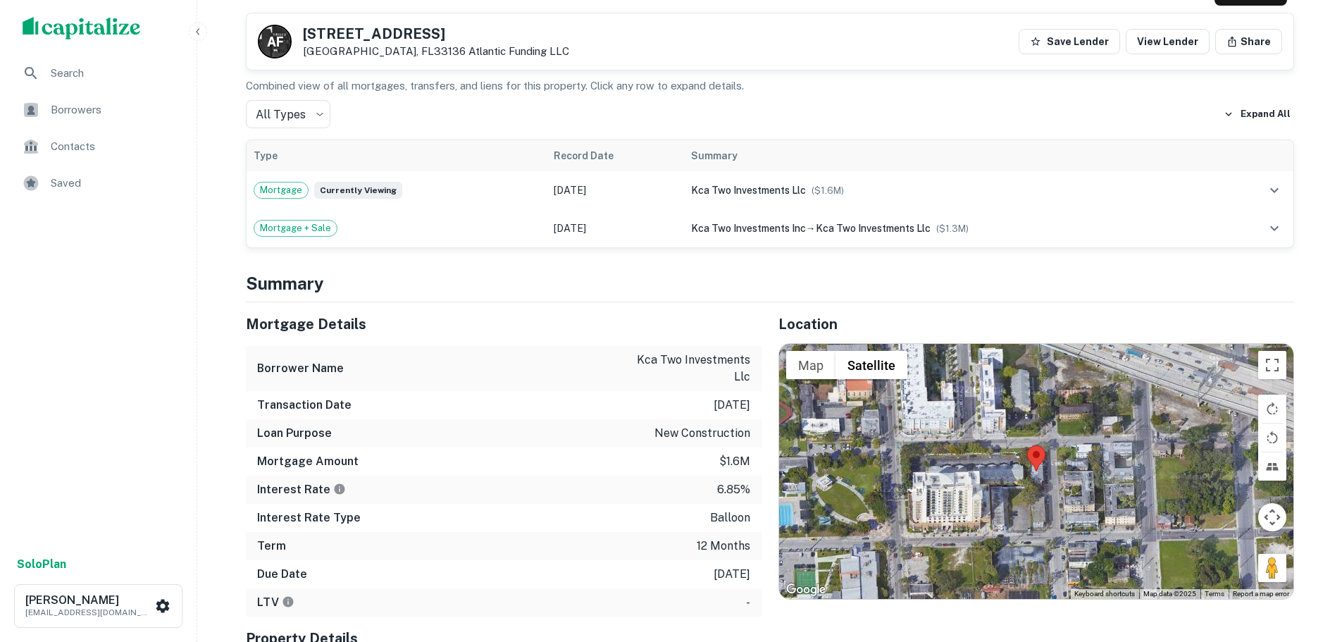
scroll to position [916, 0]
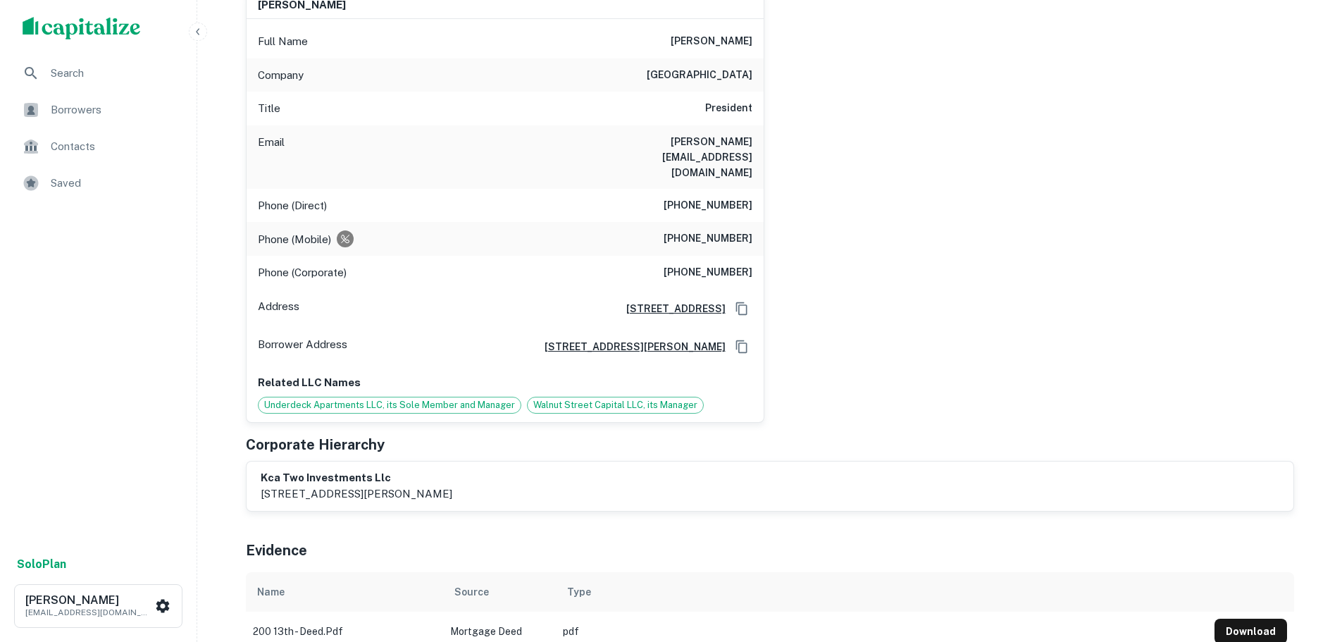
scroll to position [0, 0]
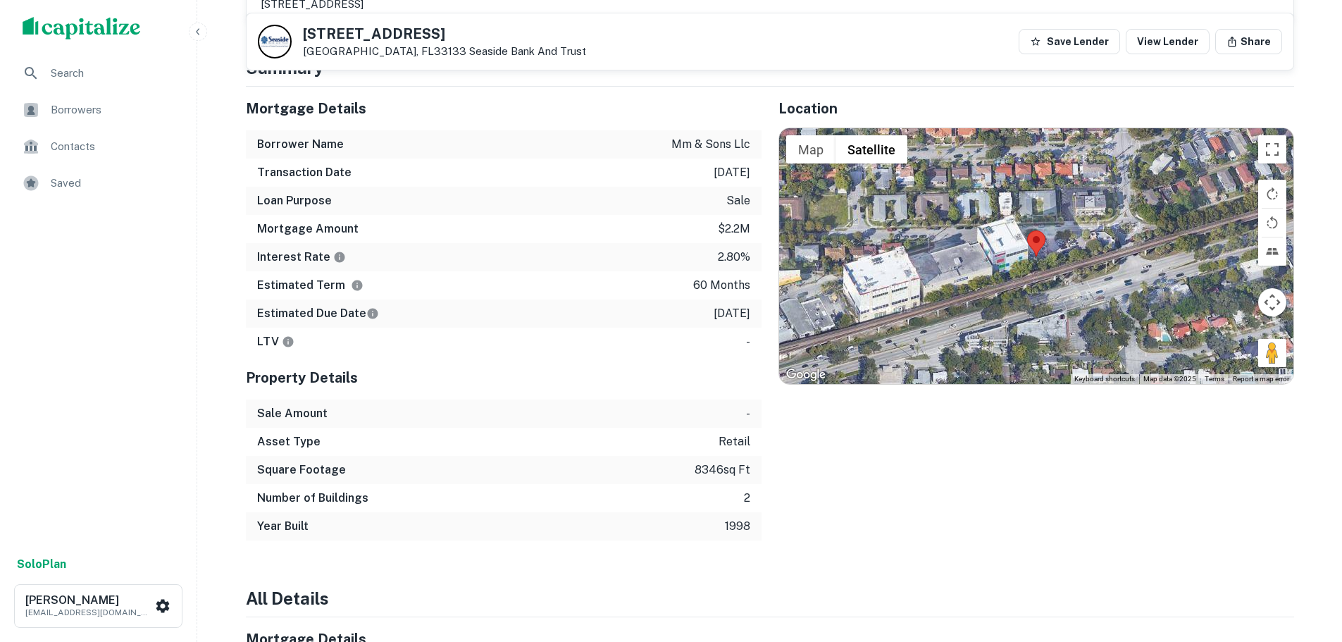
scroll to position [916, 0]
